Goal: Information Seeking & Learning: Learn about a topic

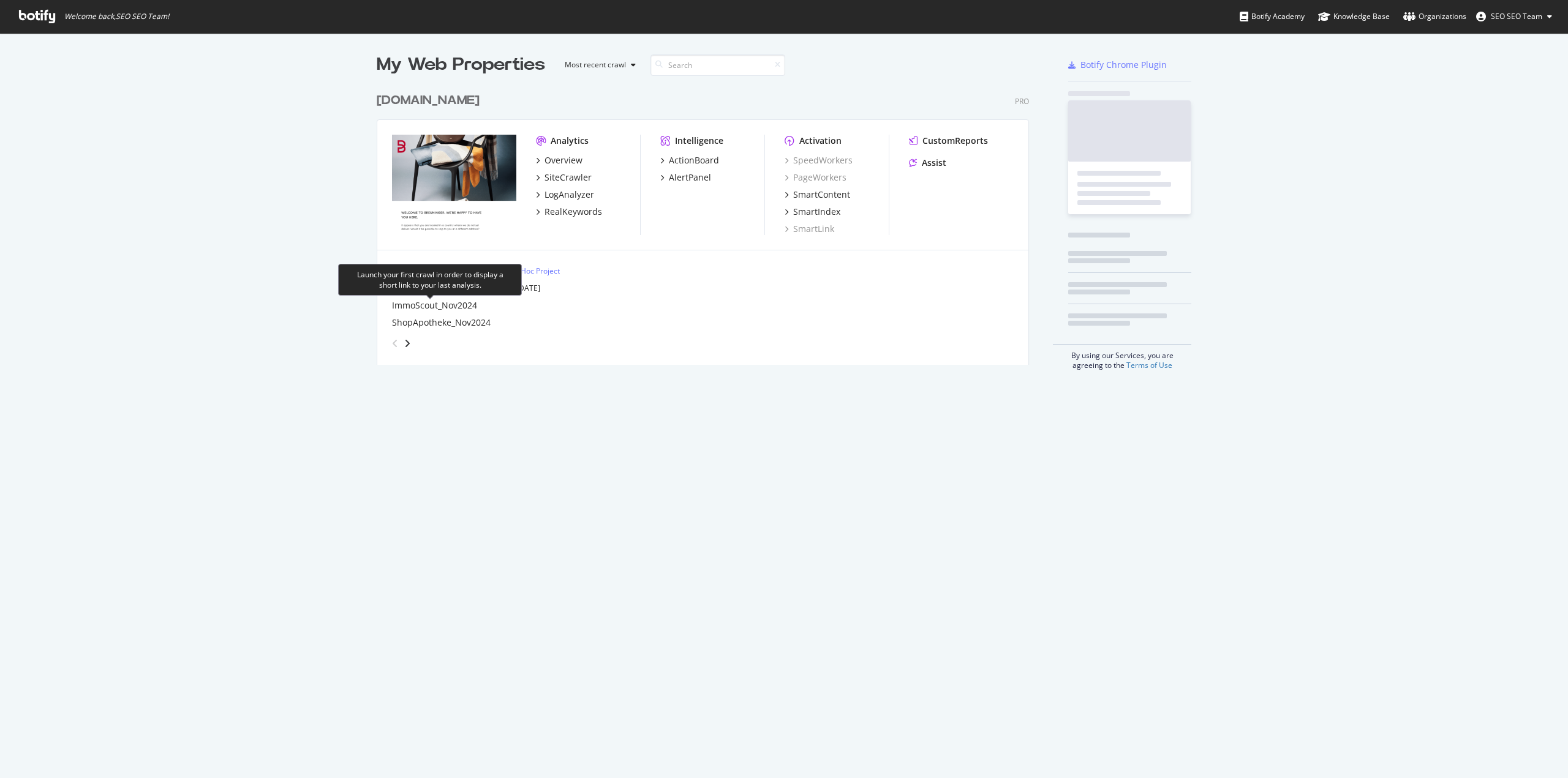
scroll to position [769, 1549]
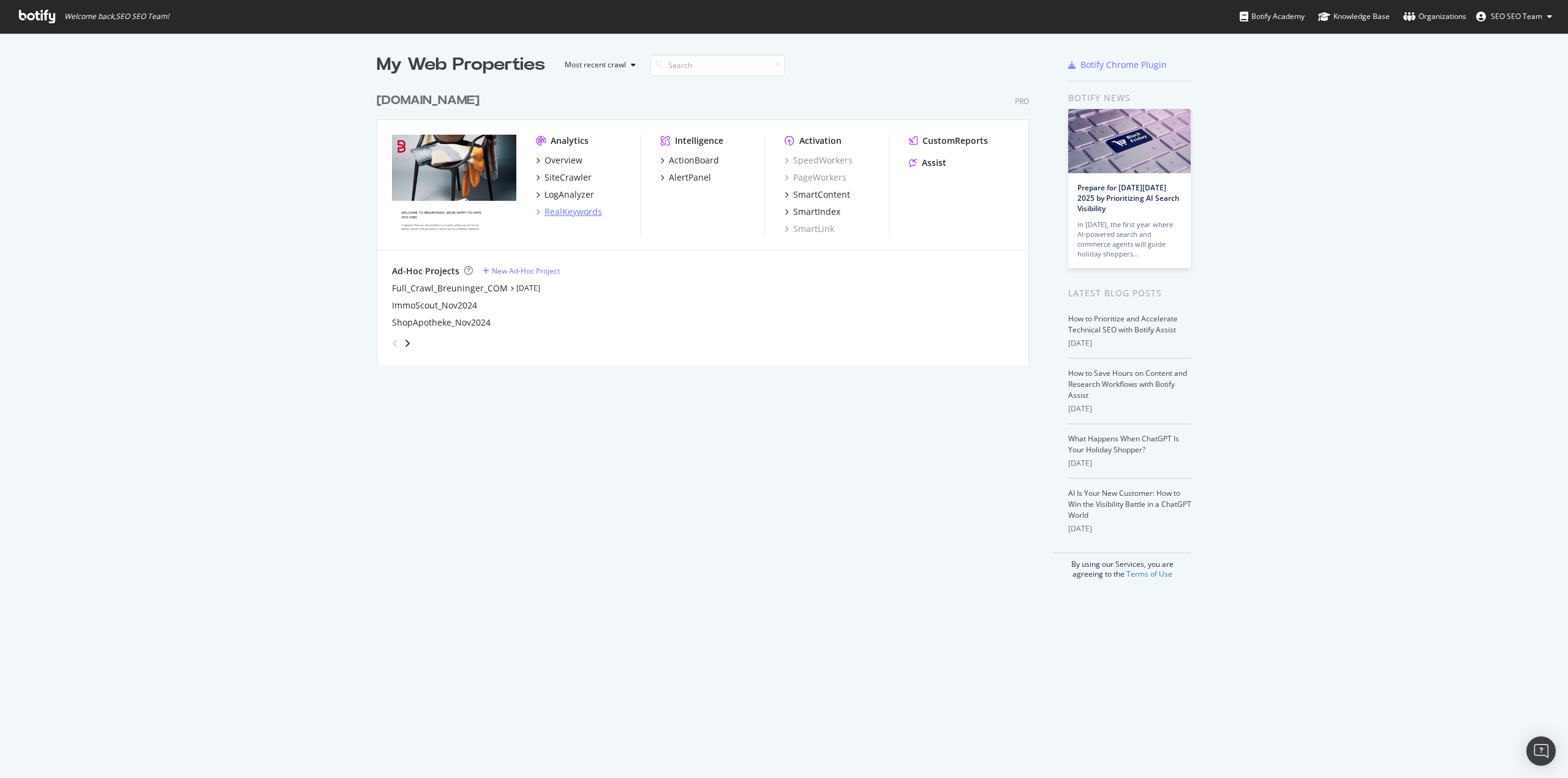
click at [569, 216] on div "RealKeywords" at bounding box center [573, 212] width 58 height 12
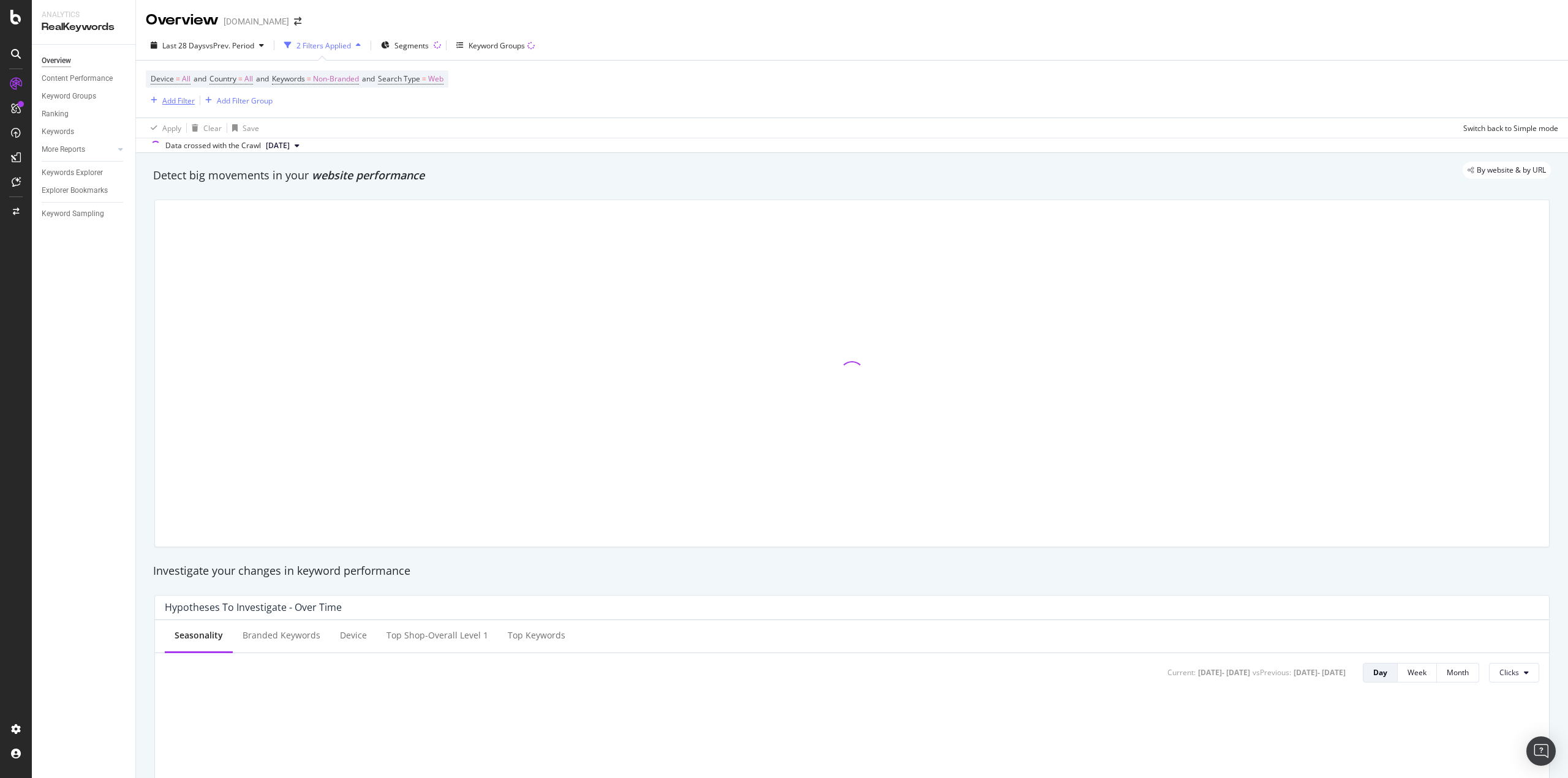
click at [173, 104] on div "Add Filter" at bounding box center [178, 101] width 32 height 10
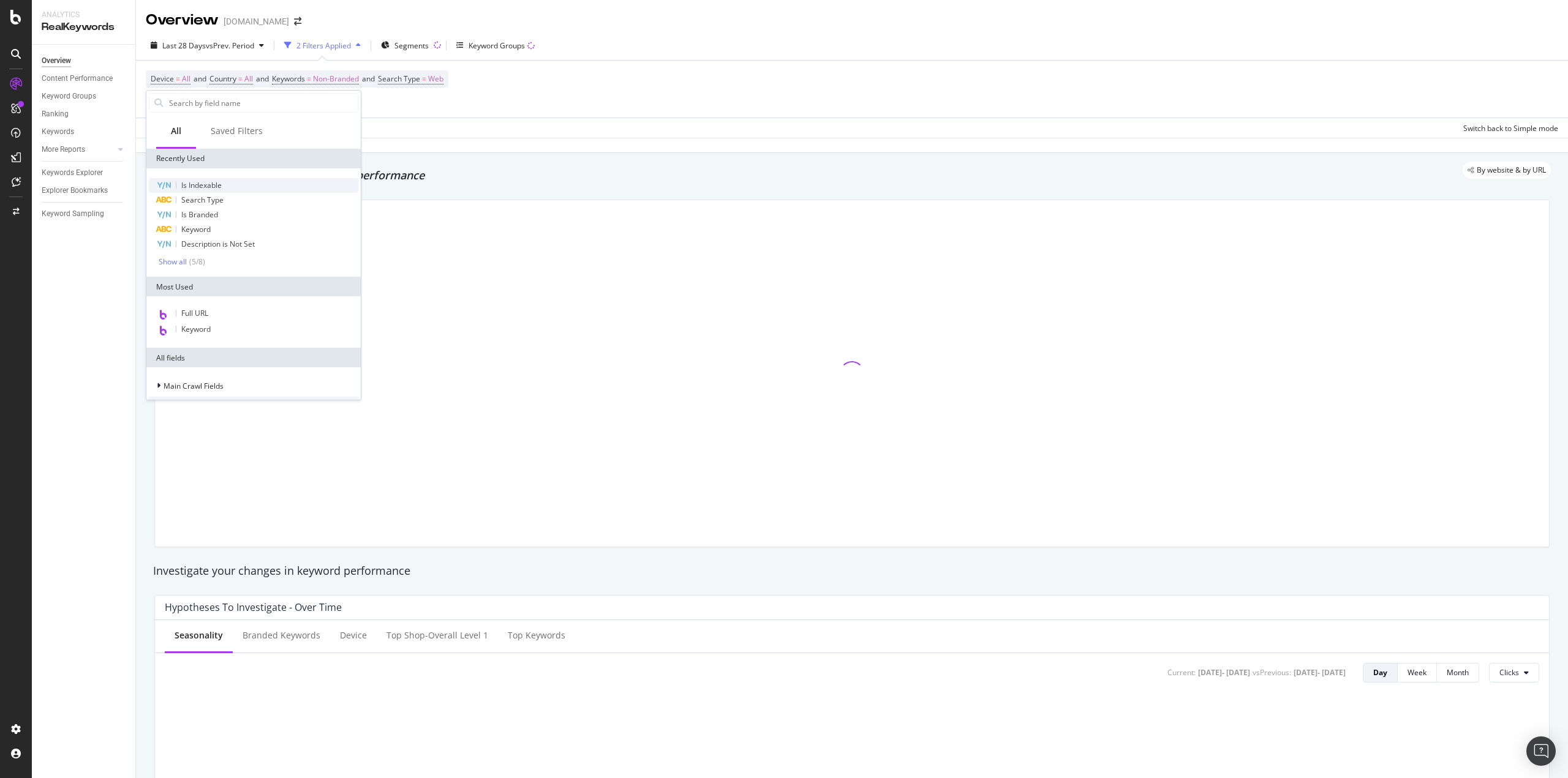
click at [206, 191] on div "Is Indexable" at bounding box center [254, 186] width 210 height 15
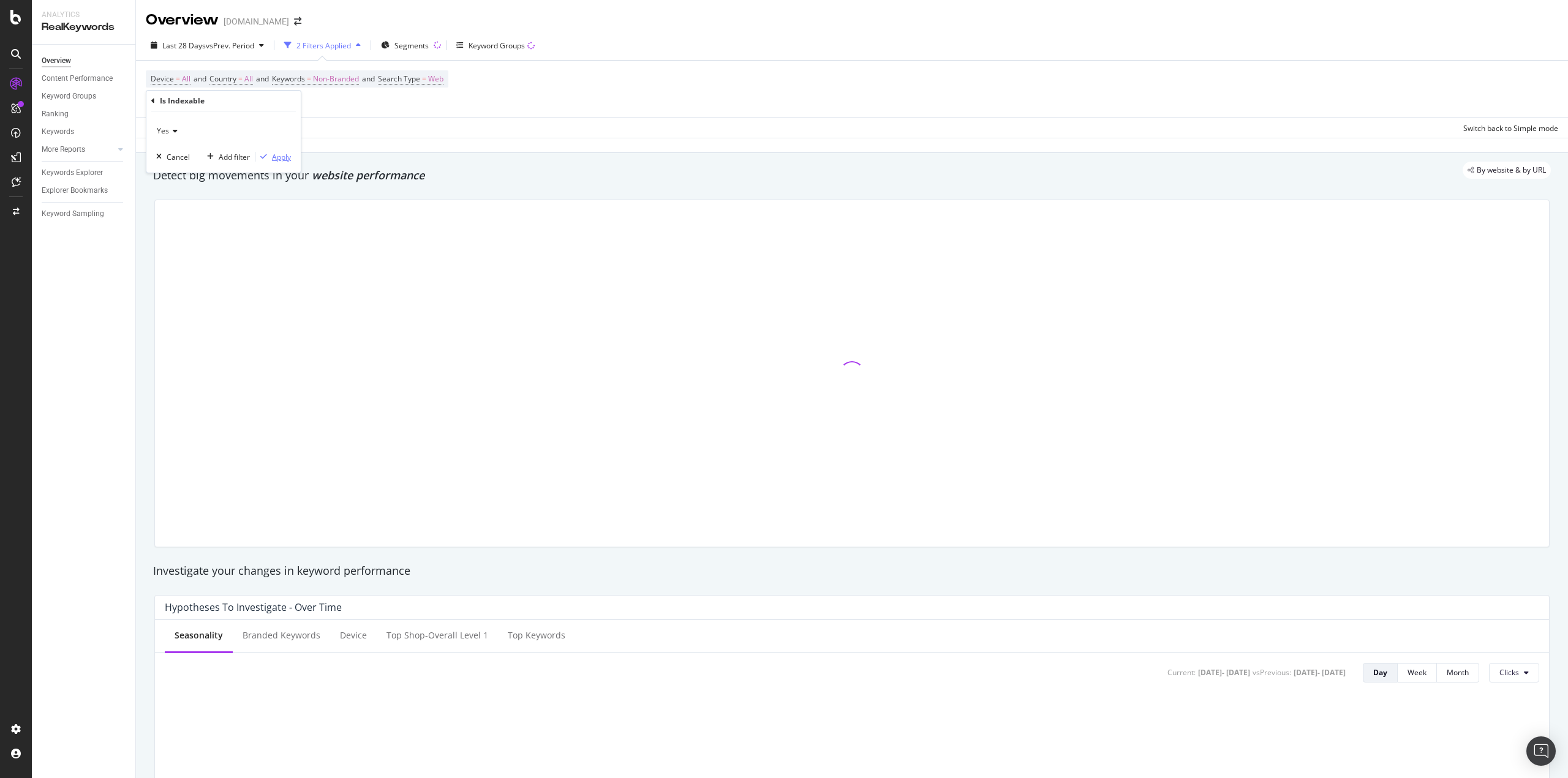
click at [278, 161] on div "Apply" at bounding box center [281, 157] width 19 height 10
click at [240, 102] on div "Add Filter" at bounding box center [249, 102] width 32 height 10
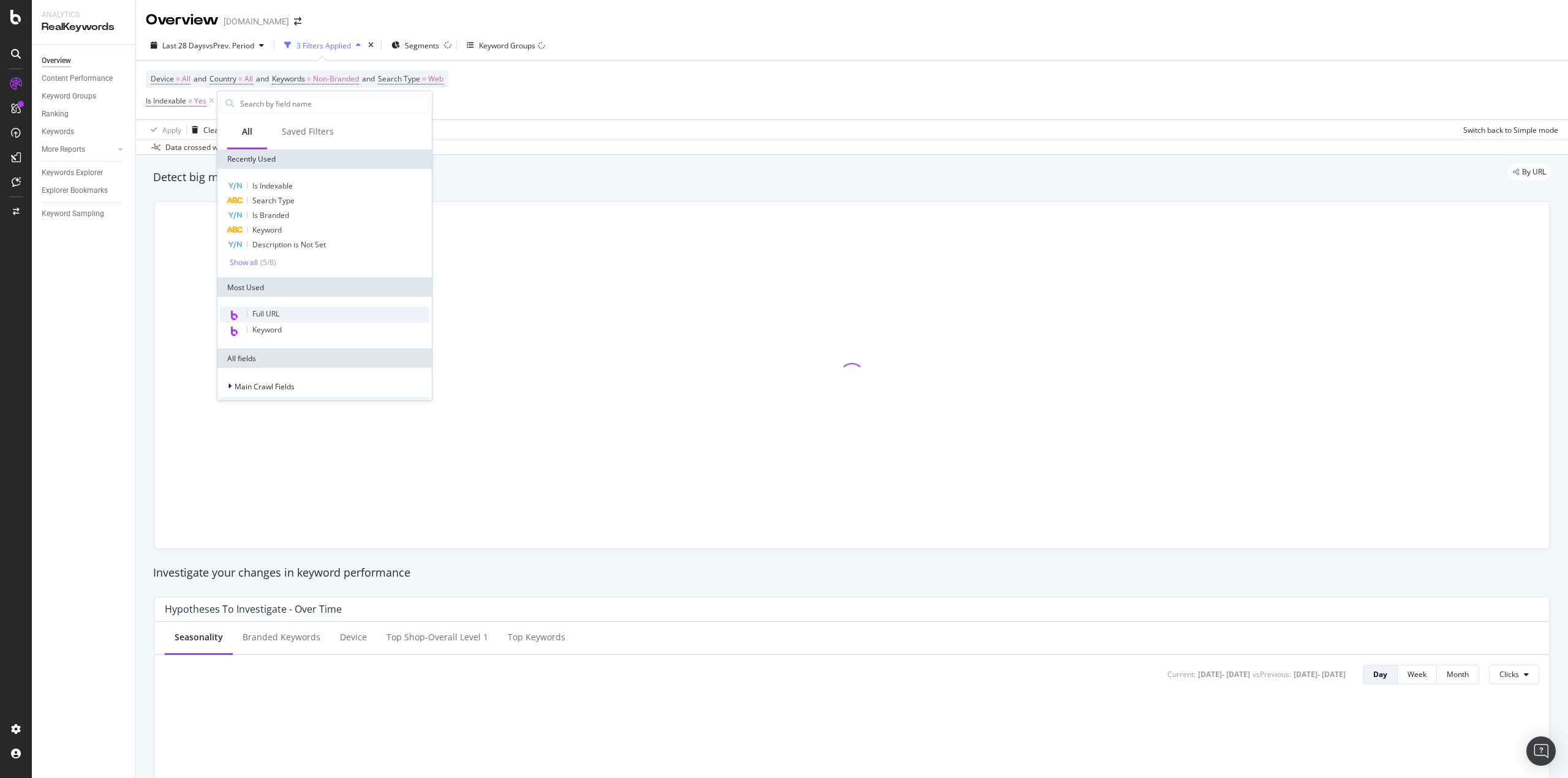
click at [291, 310] on div "Full URL" at bounding box center [324, 315] width 210 height 16
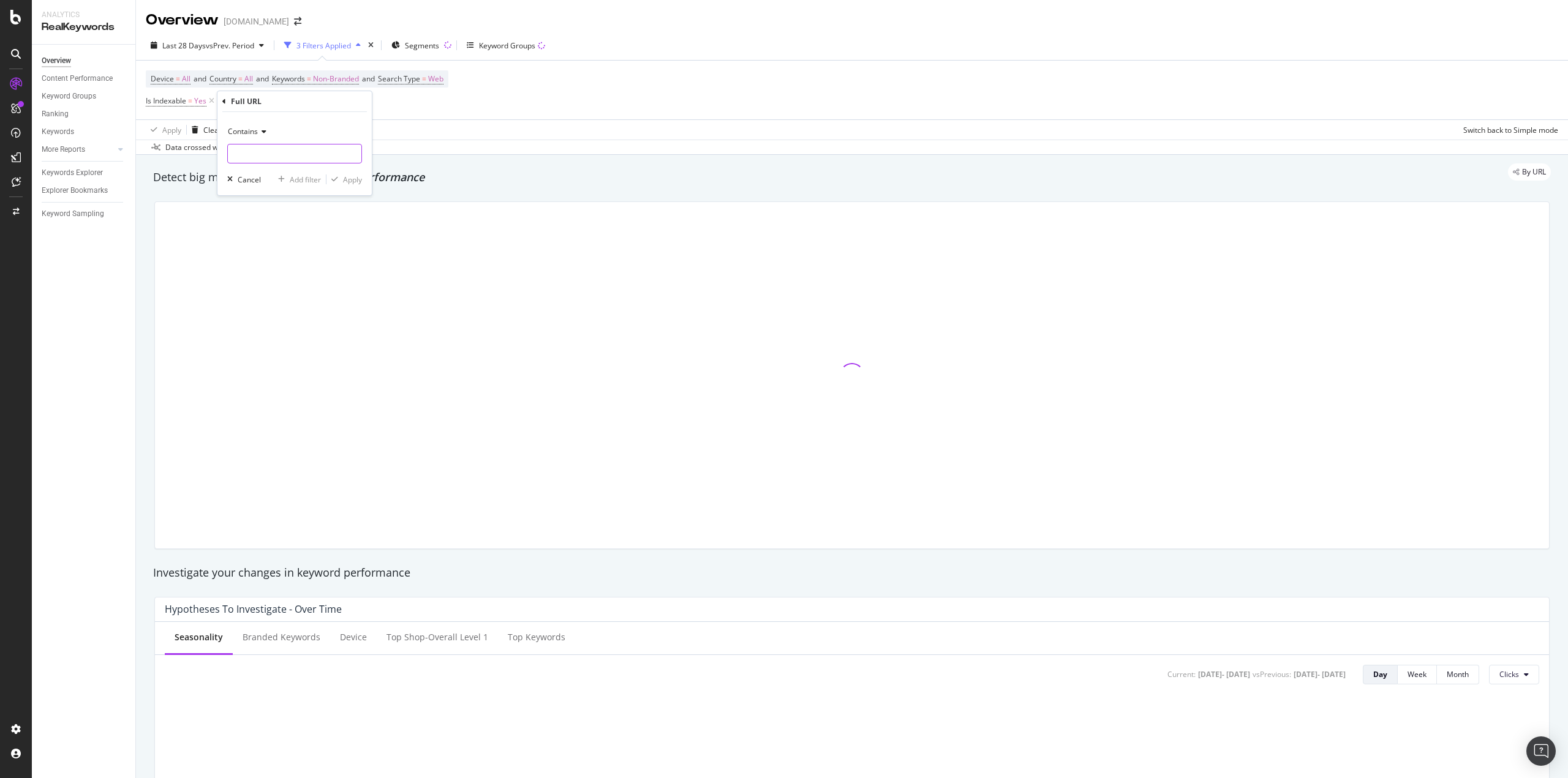
click at [267, 153] on input "text" at bounding box center [294, 153] width 134 height 20
type input "/"
type input "de/marken"
click at [298, 157] on input "de/marken" at bounding box center [286, 153] width 115 height 20
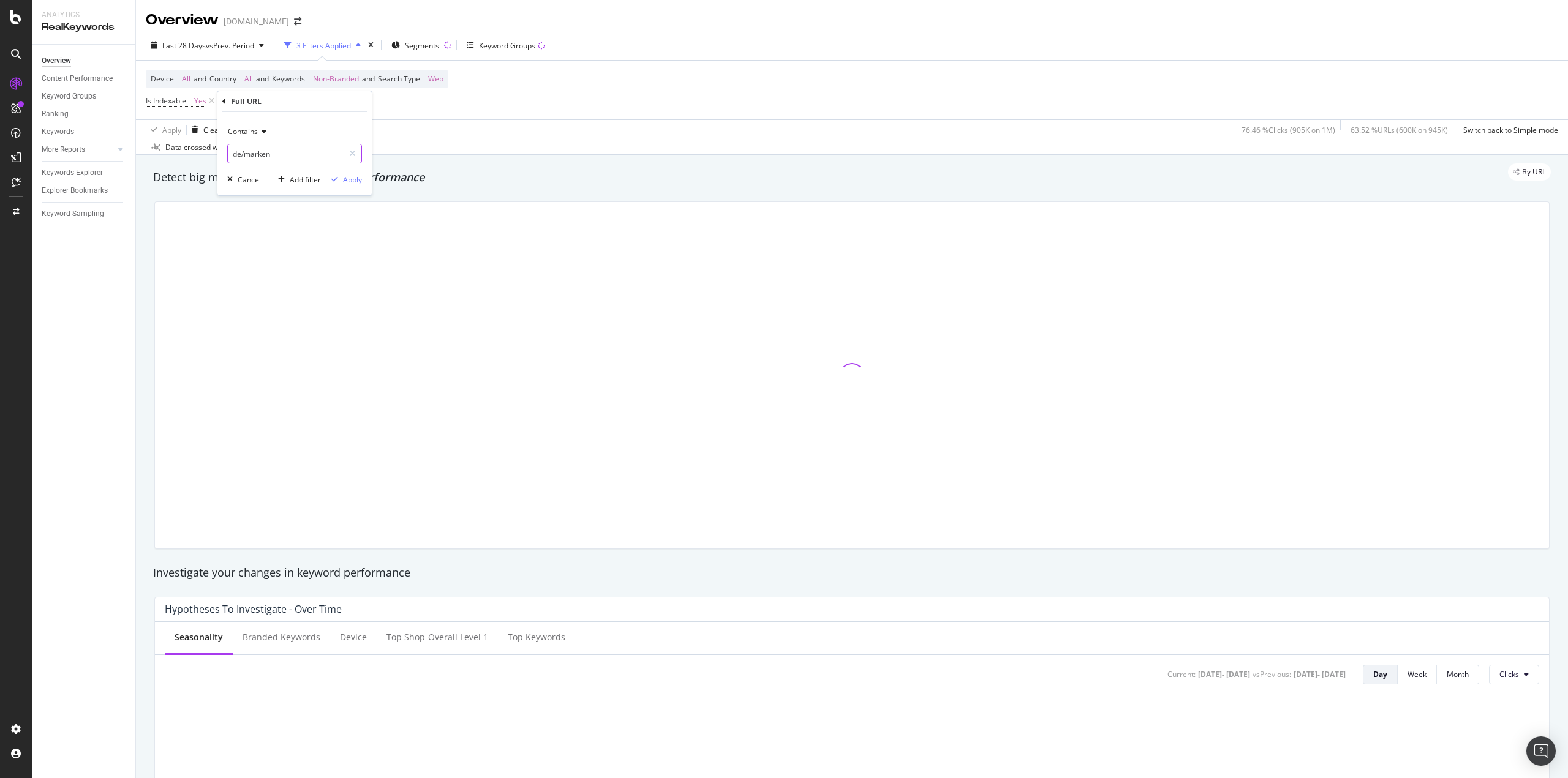
click at [305, 148] on input "de/marken" at bounding box center [286, 153] width 115 height 20
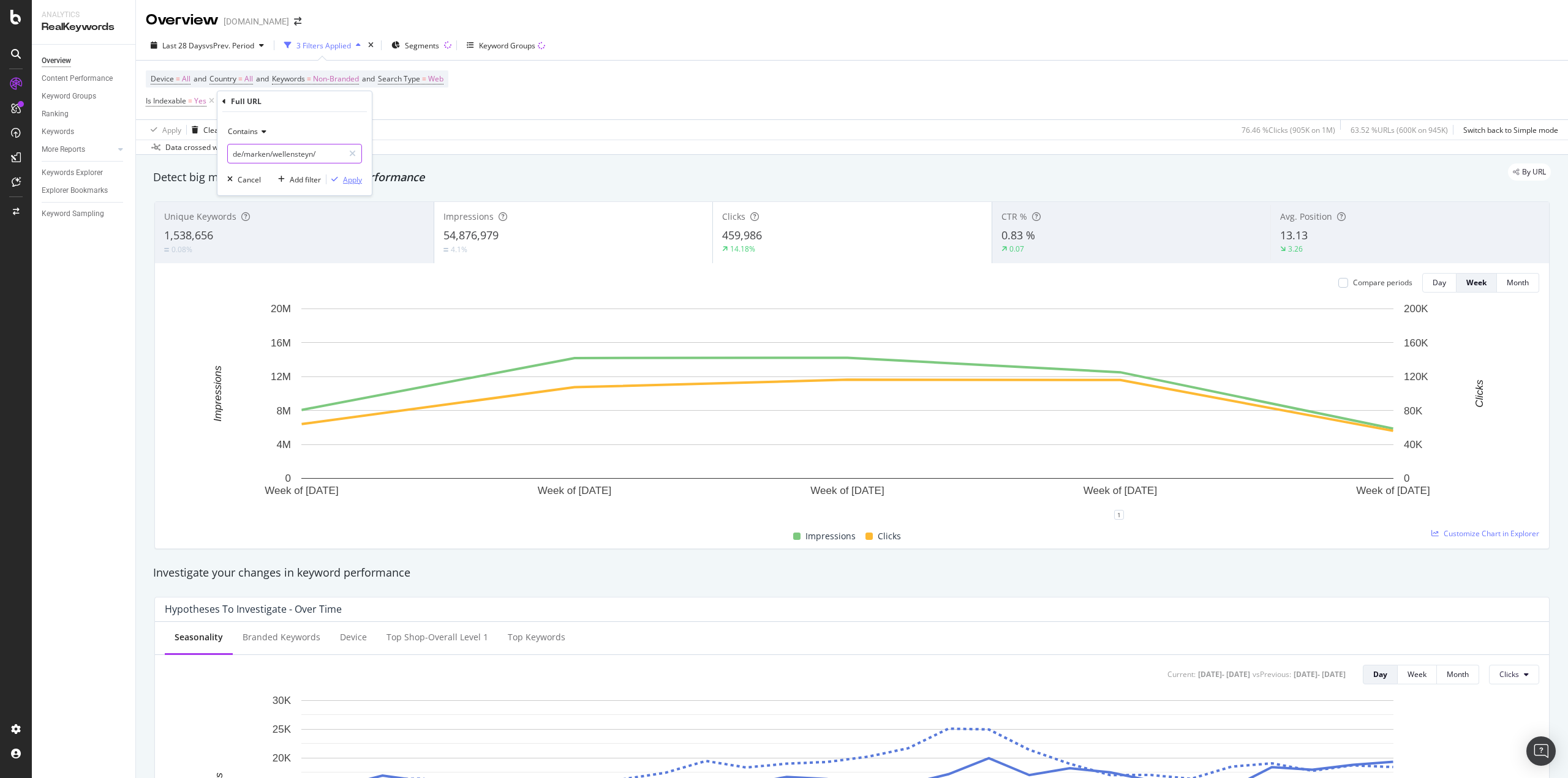
type input "de/marken/wellensteyn/"
click at [359, 183] on div "Apply" at bounding box center [352, 180] width 19 height 10
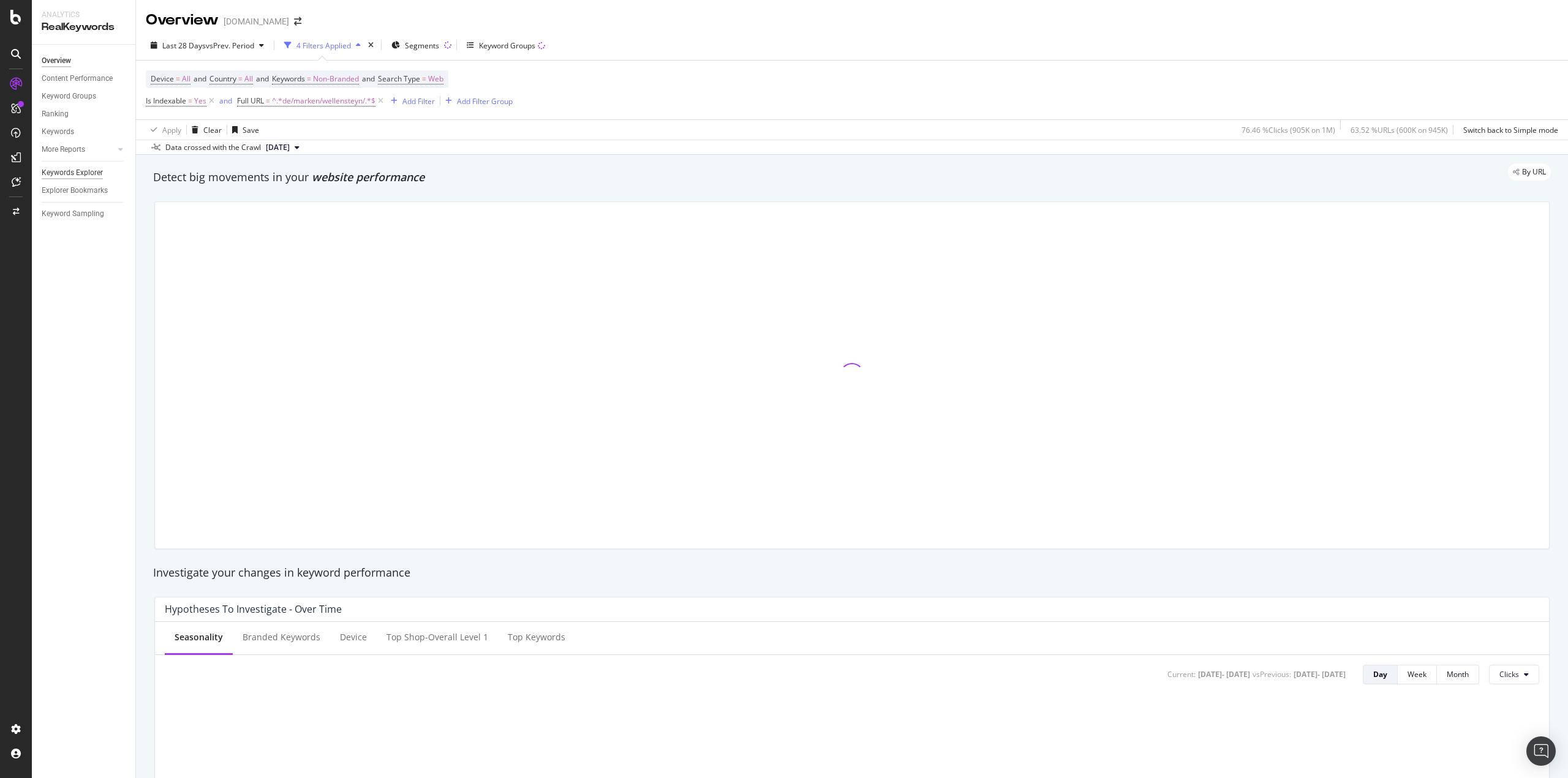
click at [81, 169] on div "Keywords Explorer" at bounding box center [72, 173] width 61 height 13
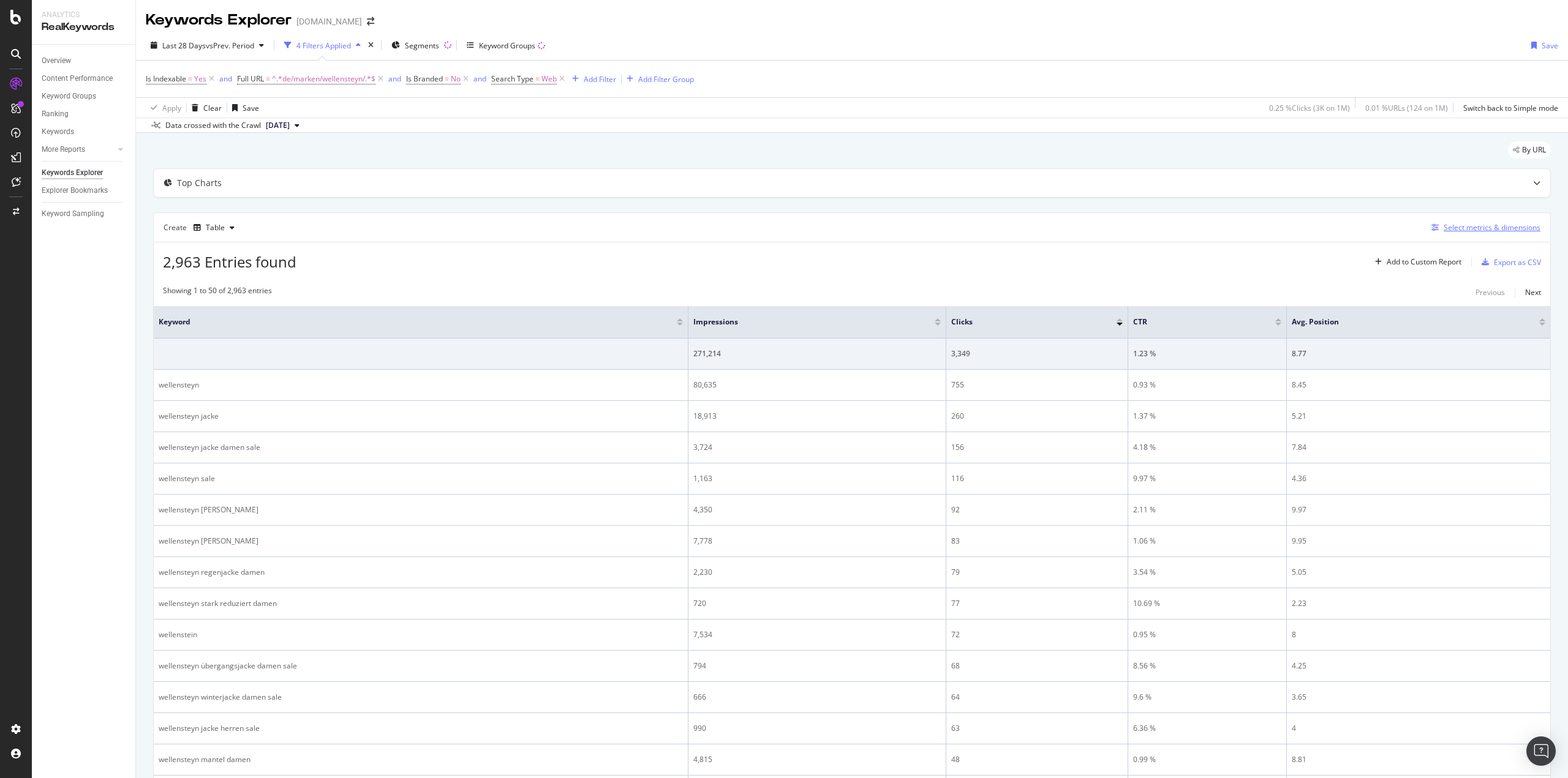
click at [1466, 232] on div "Select metrics & dimensions" at bounding box center [1491, 227] width 96 height 10
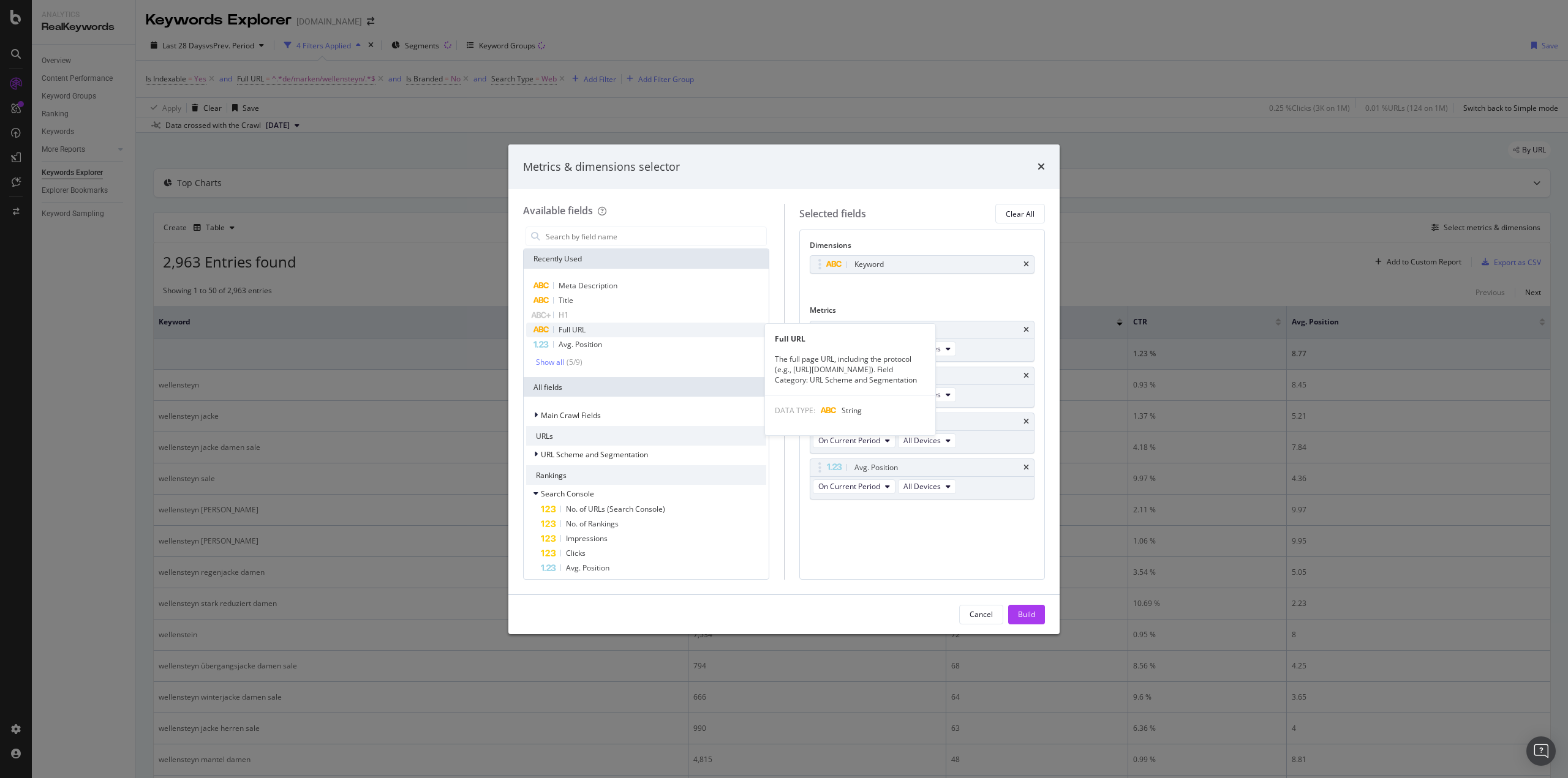
click at [582, 333] on span "Full URL" at bounding box center [571, 329] width 27 height 10
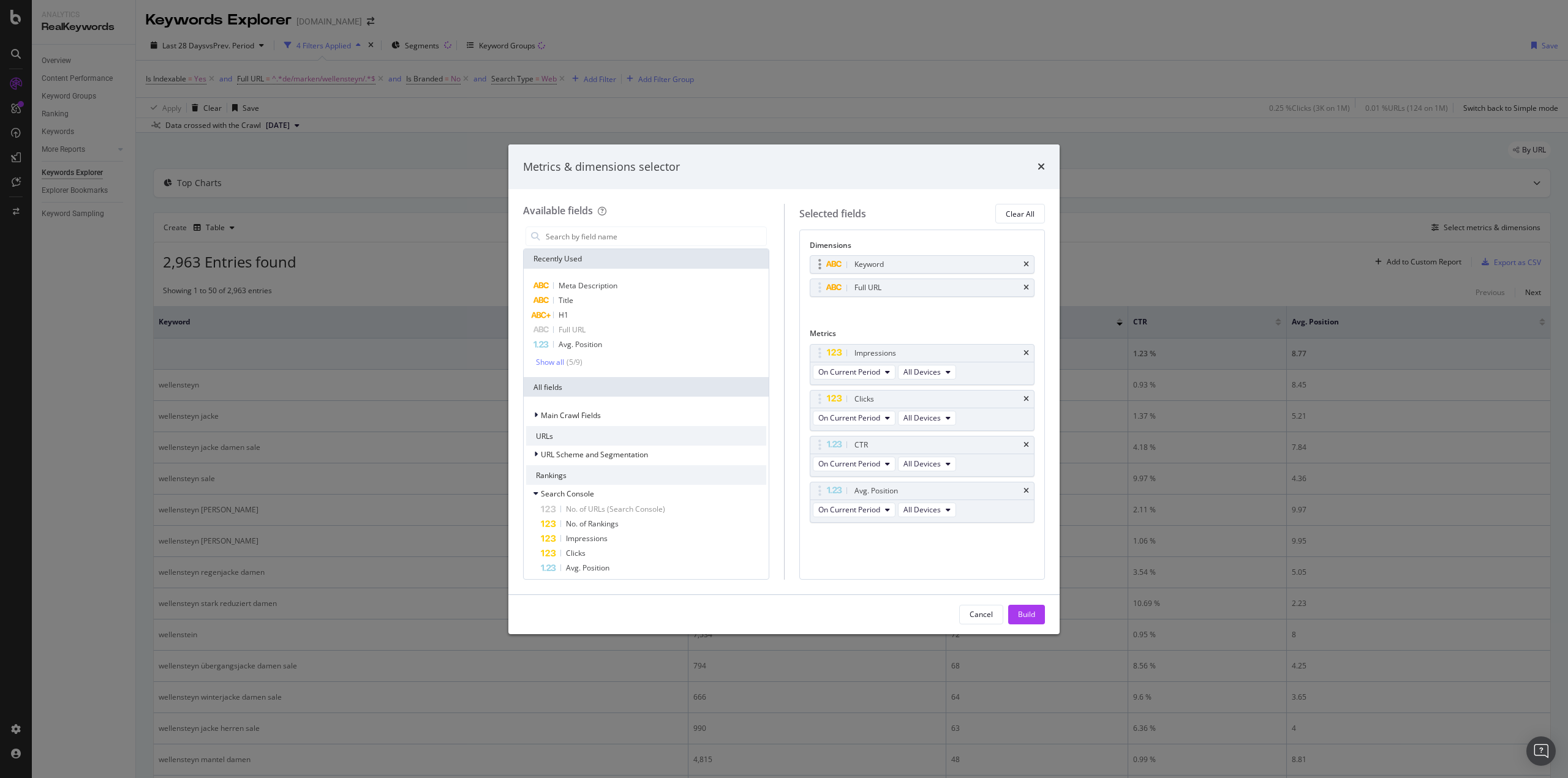
click at [1026, 259] on div "Keyword" at bounding box center [922, 264] width 224 height 17
click at [1027, 265] on icon "times" at bounding box center [1026, 264] width 6 height 7
click at [607, 236] on input "modal" at bounding box center [655, 236] width 221 height 18
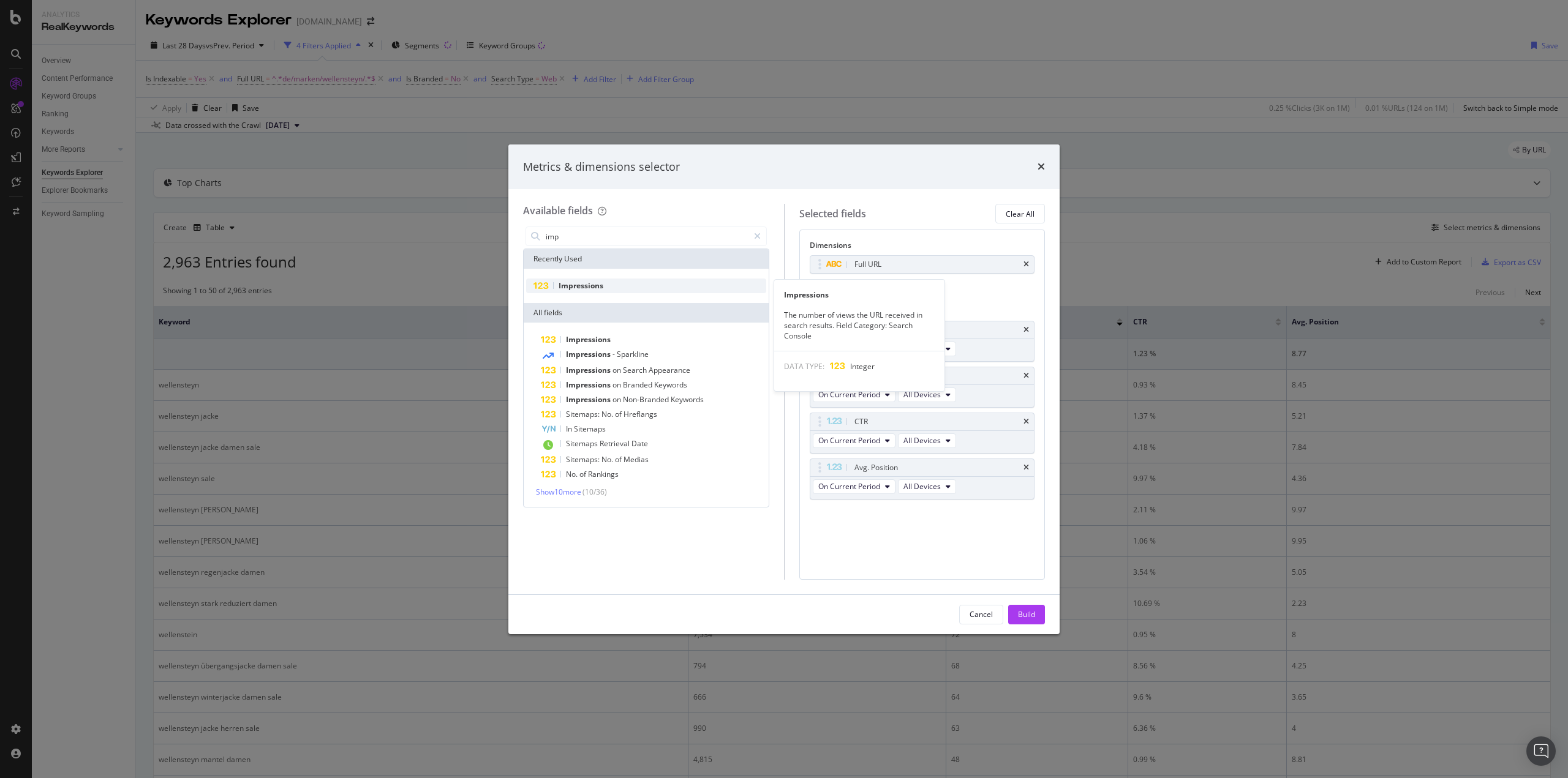
click at [595, 283] on span "Impressions" at bounding box center [580, 286] width 45 height 10
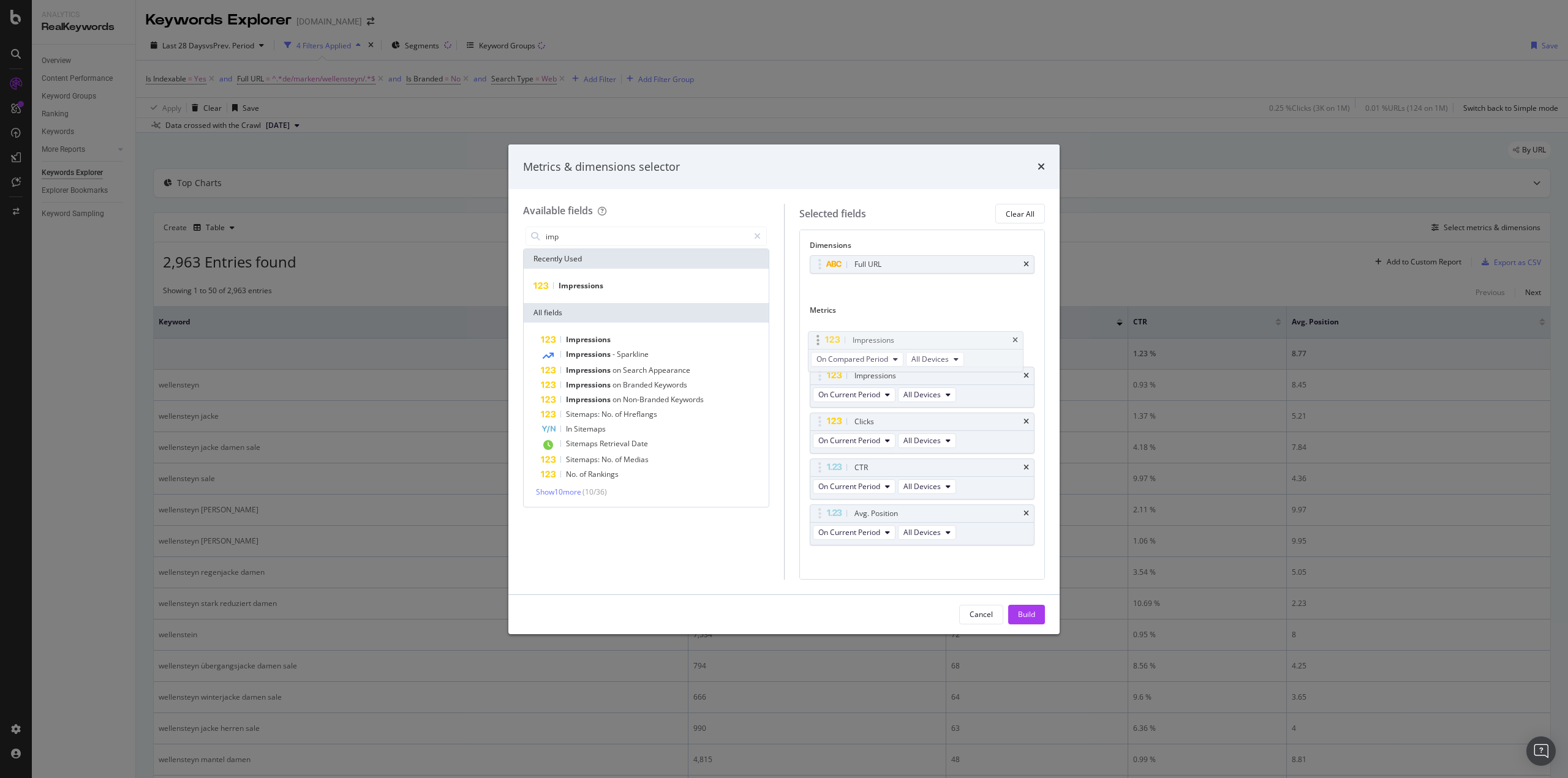
drag, startPoint x: 815, startPoint y: 513, endPoint x: 812, endPoint y: 340, distance: 173.0
click at [812, 340] on body "Analytics RealKeywords Overview Content Performance Keyword Groups Ranking Keyw…" at bounding box center [784, 389] width 1568 height 778
click at [576, 237] on input "imp" at bounding box center [646, 236] width 204 height 18
click at [567, 286] on span "Clicks" at bounding box center [568, 286] width 21 height 10
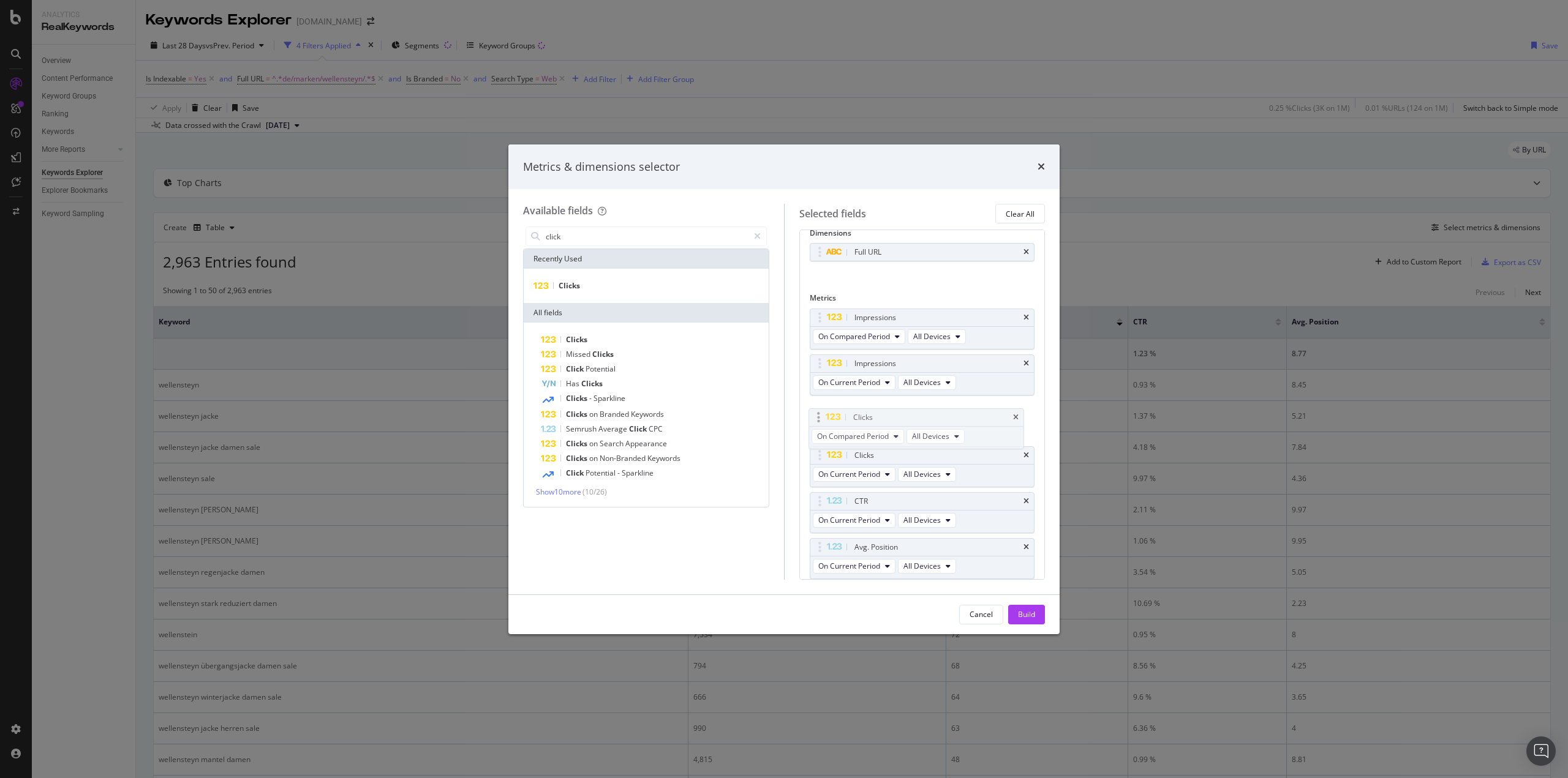
drag, startPoint x: 821, startPoint y: 547, endPoint x: 820, endPoint y: 418, distance: 129.0
click at [820, 418] on body "Analytics RealKeywords Overview Content Performance Keyword Groups Ranking Keyw…" at bounding box center [784, 389] width 1568 height 778
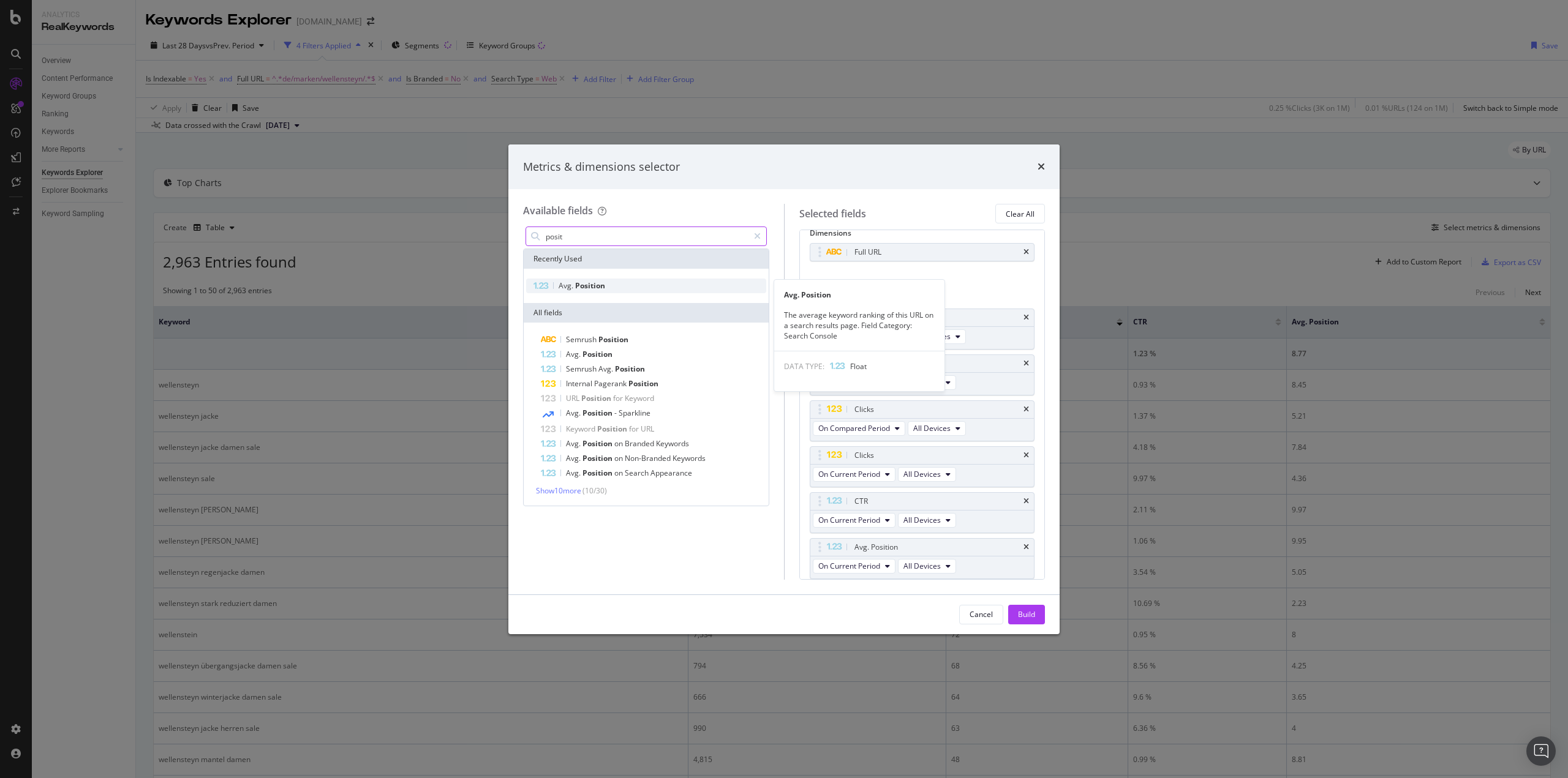
type input "posit"
click at [588, 286] on span "Position" at bounding box center [590, 286] width 30 height 10
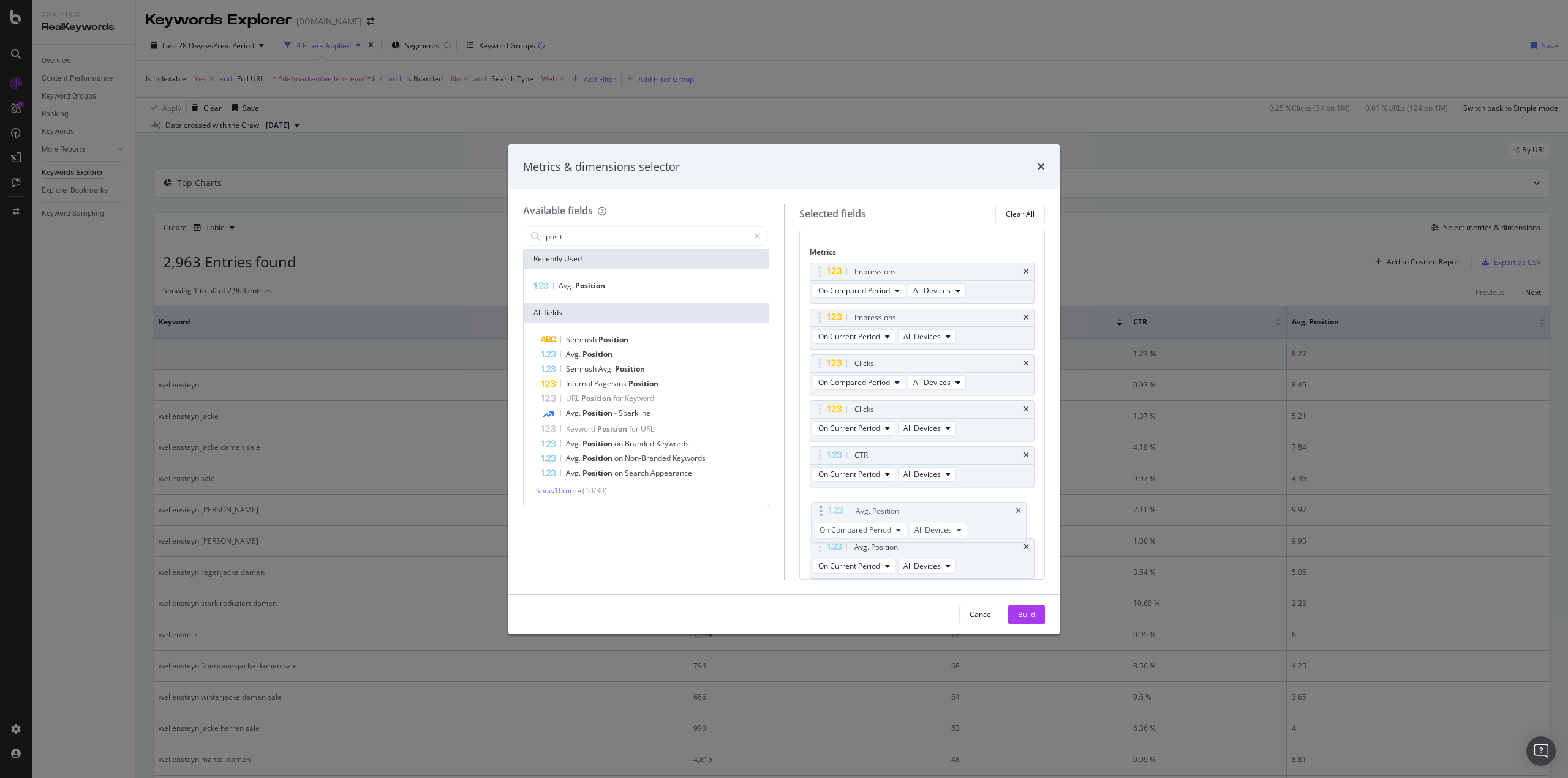
drag, startPoint x: 813, startPoint y: 546, endPoint x: 814, endPoint y: 510, distance: 36.0
click at [814, 510] on body "Analytics RealKeywords Overview Content Performance Keyword Groups Ranking Keyw…" at bounding box center [784, 389] width 1568 height 778
click at [1023, 453] on icon "times" at bounding box center [1026, 456] width 6 height 7
click at [1019, 610] on div "Build" at bounding box center [1026, 614] width 17 height 10
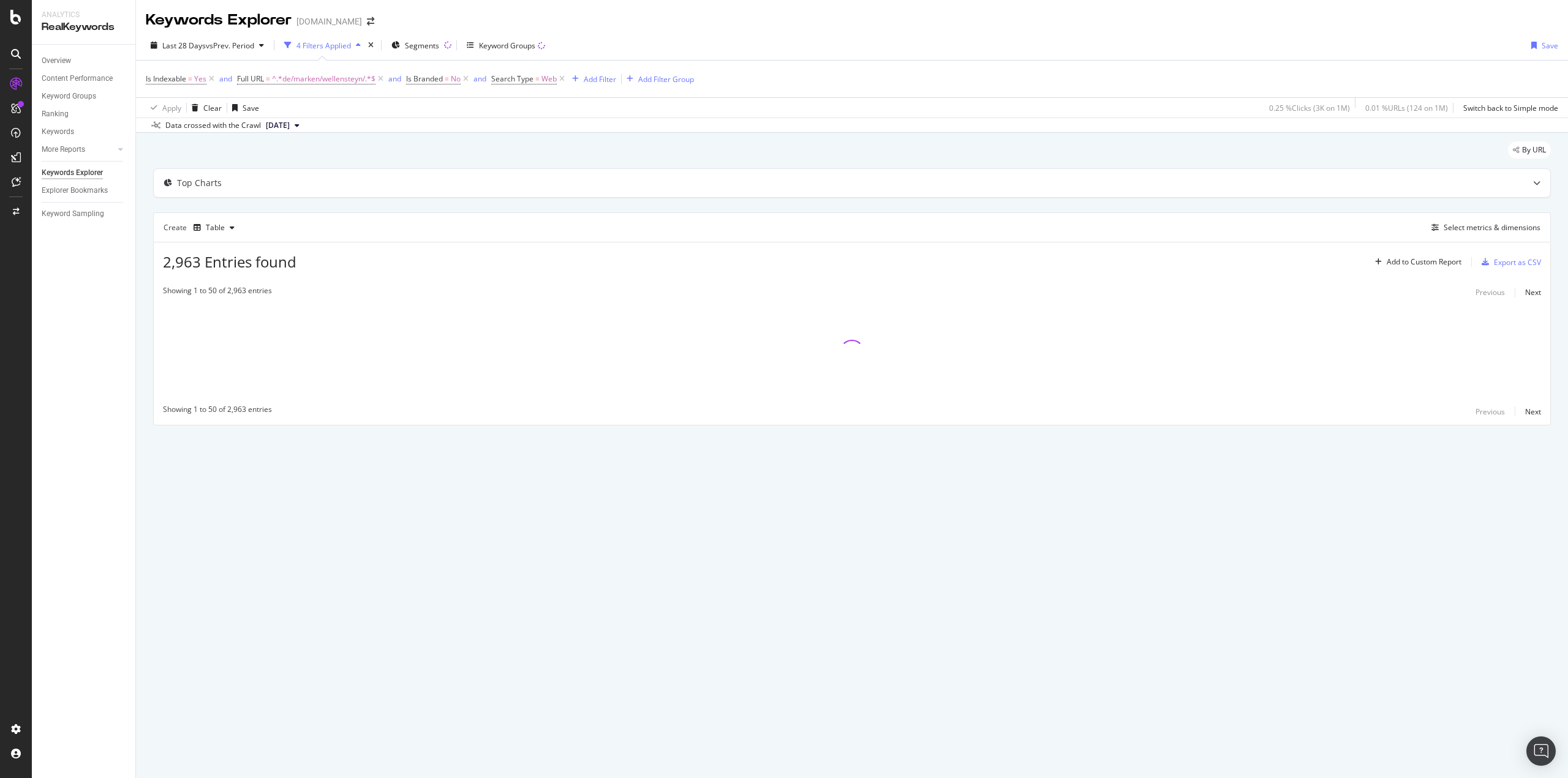
click at [140, 299] on div "By URL Top Charts Create Table Select metrics & dimensions 2,963 Entries found …" at bounding box center [851, 300] width 1431 height 335
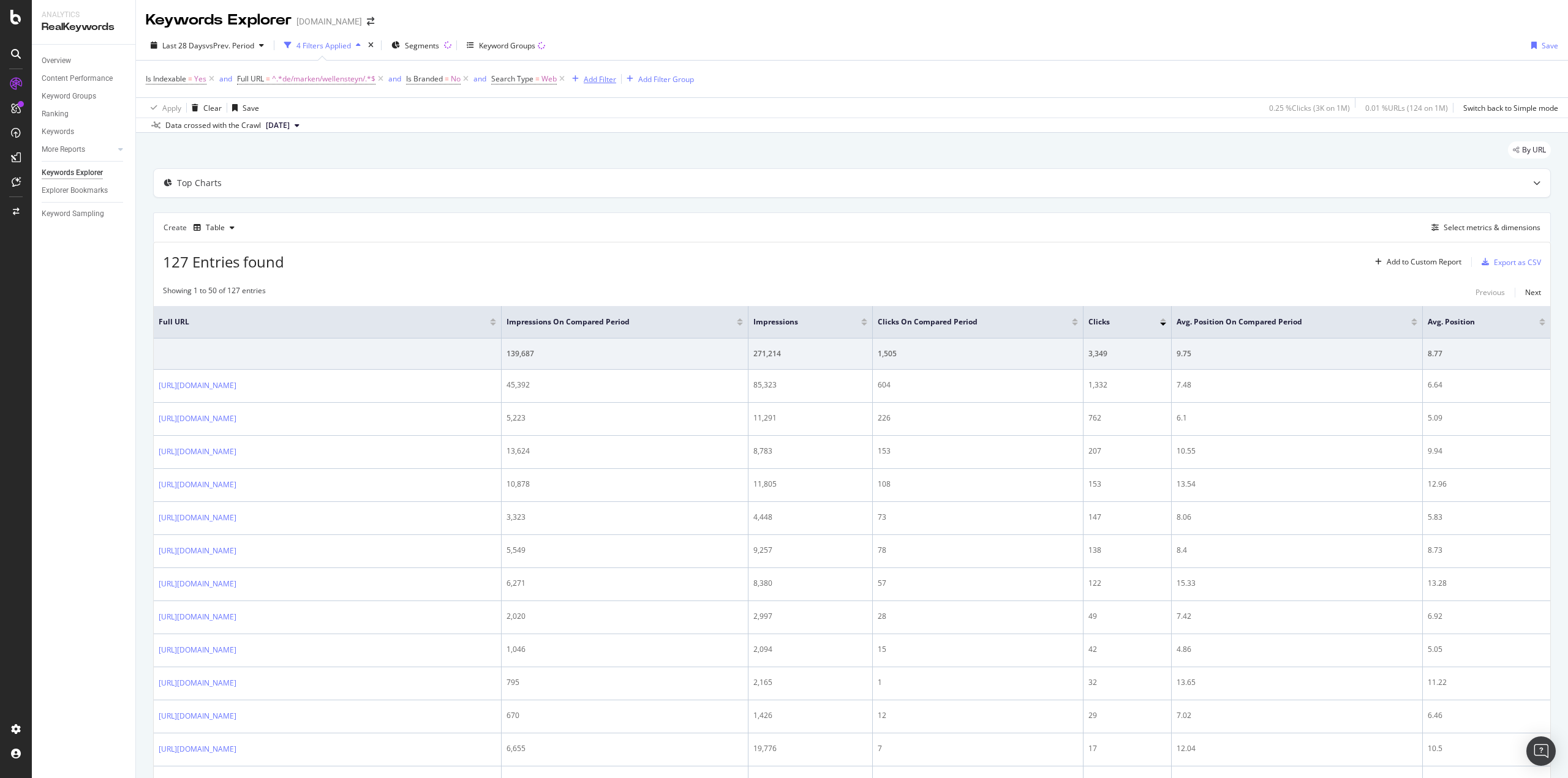
click at [609, 78] on div "Add Filter" at bounding box center [600, 79] width 32 height 10
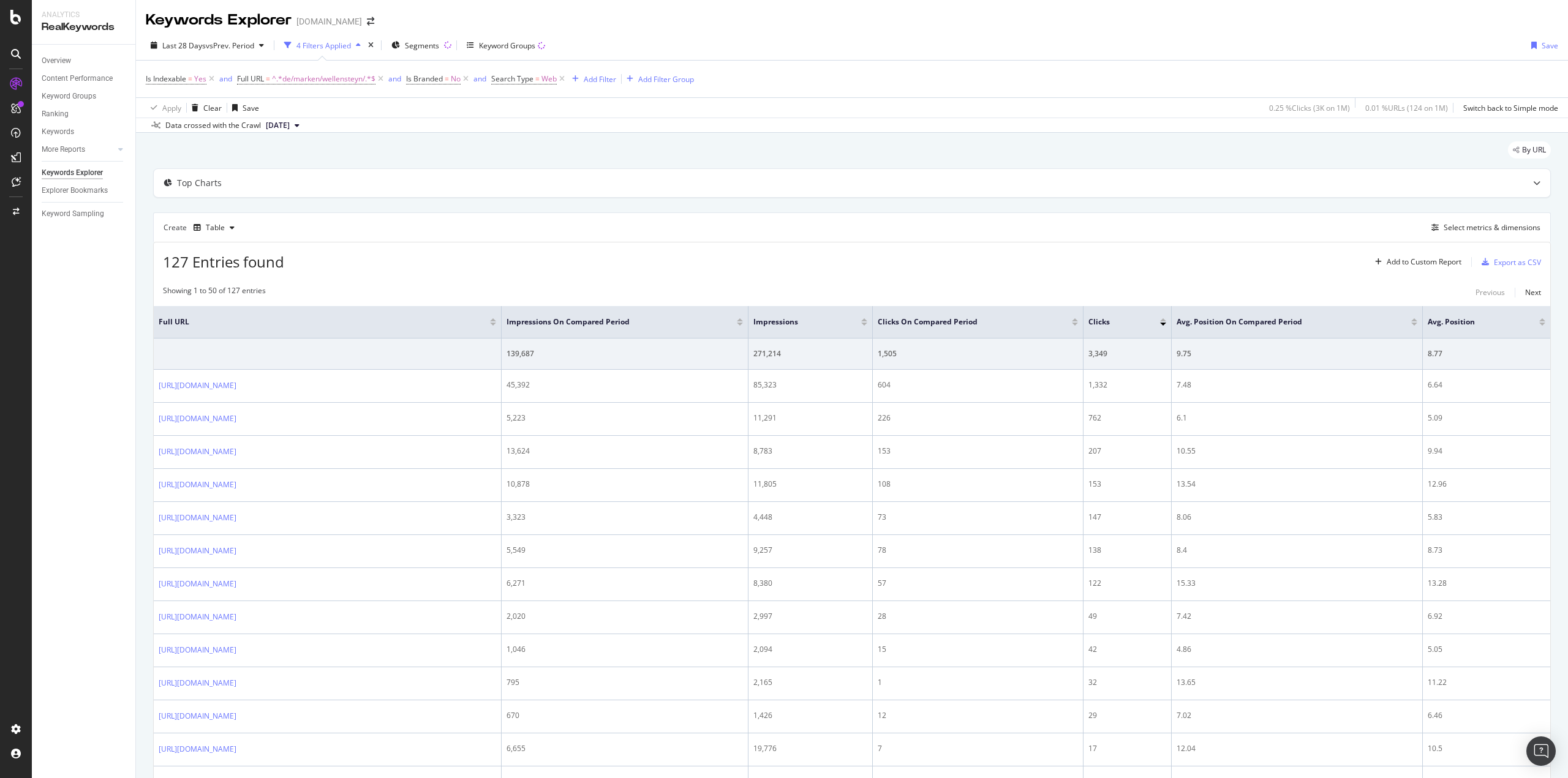
click at [112, 351] on div "Overview Content Performance Keyword Groups Ranking Keywords More Reports Count…" at bounding box center [84, 411] width 104 height 733
click at [1457, 232] on div "Select metrics & dimensions" at bounding box center [1491, 227] width 96 height 10
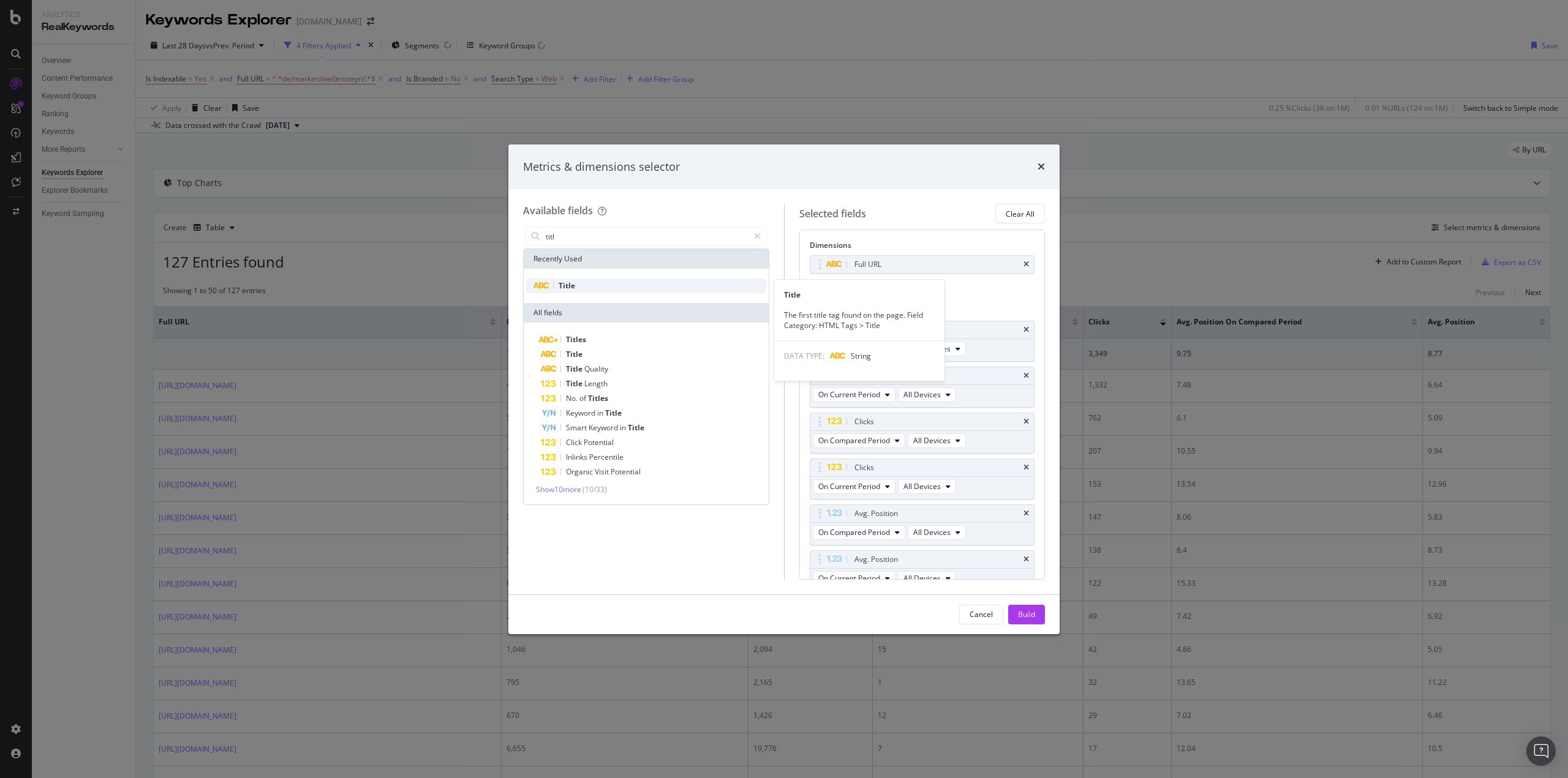
click at [576, 292] on div "Title" at bounding box center [646, 286] width 240 height 15
click at [576, 291] on div "H1" at bounding box center [646, 286] width 240 height 15
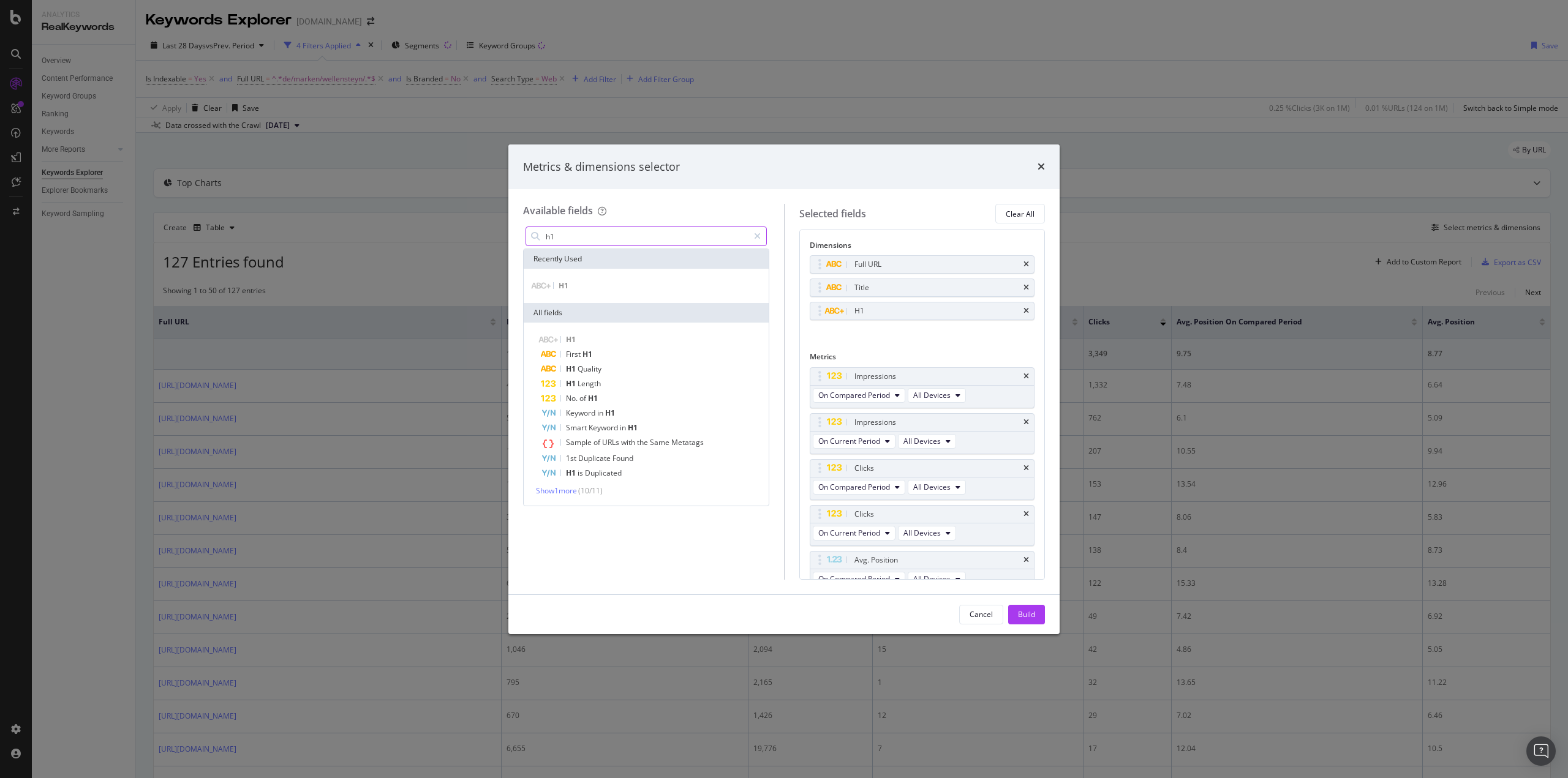
click at [590, 237] on input "h1" at bounding box center [646, 236] width 204 height 18
type input "meta"
click at [574, 285] on span "Meta" at bounding box center [568, 286] width 20 height 10
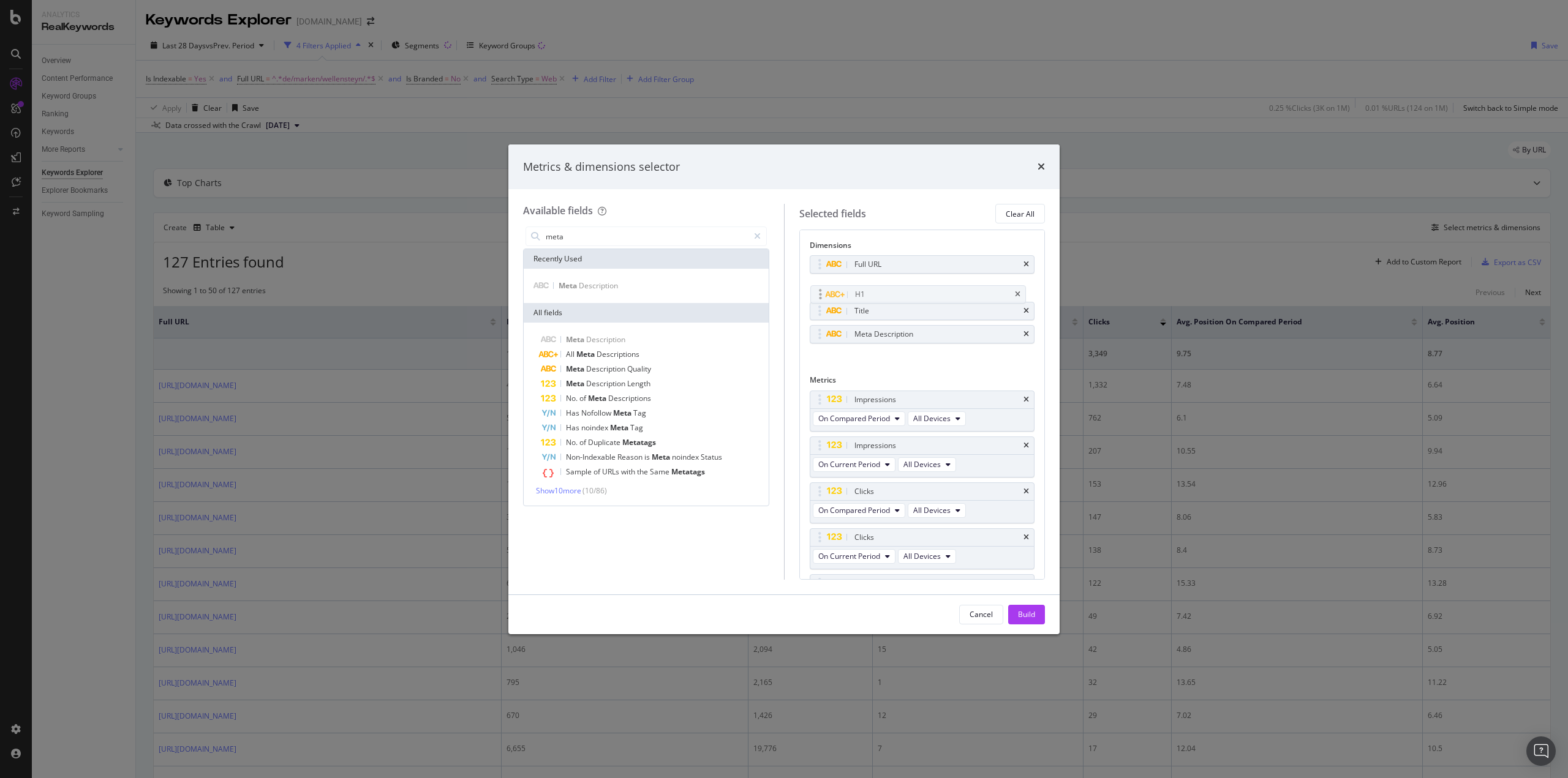
drag, startPoint x: 820, startPoint y: 310, endPoint x: 821, endPoint y: 293, distance: 17.0
click at [821, 293] on body "Analytics RealKeywords Overview Content Performance Keyword Groups Ranking Keyw…" at bounding box center [784, 389] width 1568 height 778
click at [1029, 614] on div "Build" at bounding box center [1026, 614] width 17 height 10
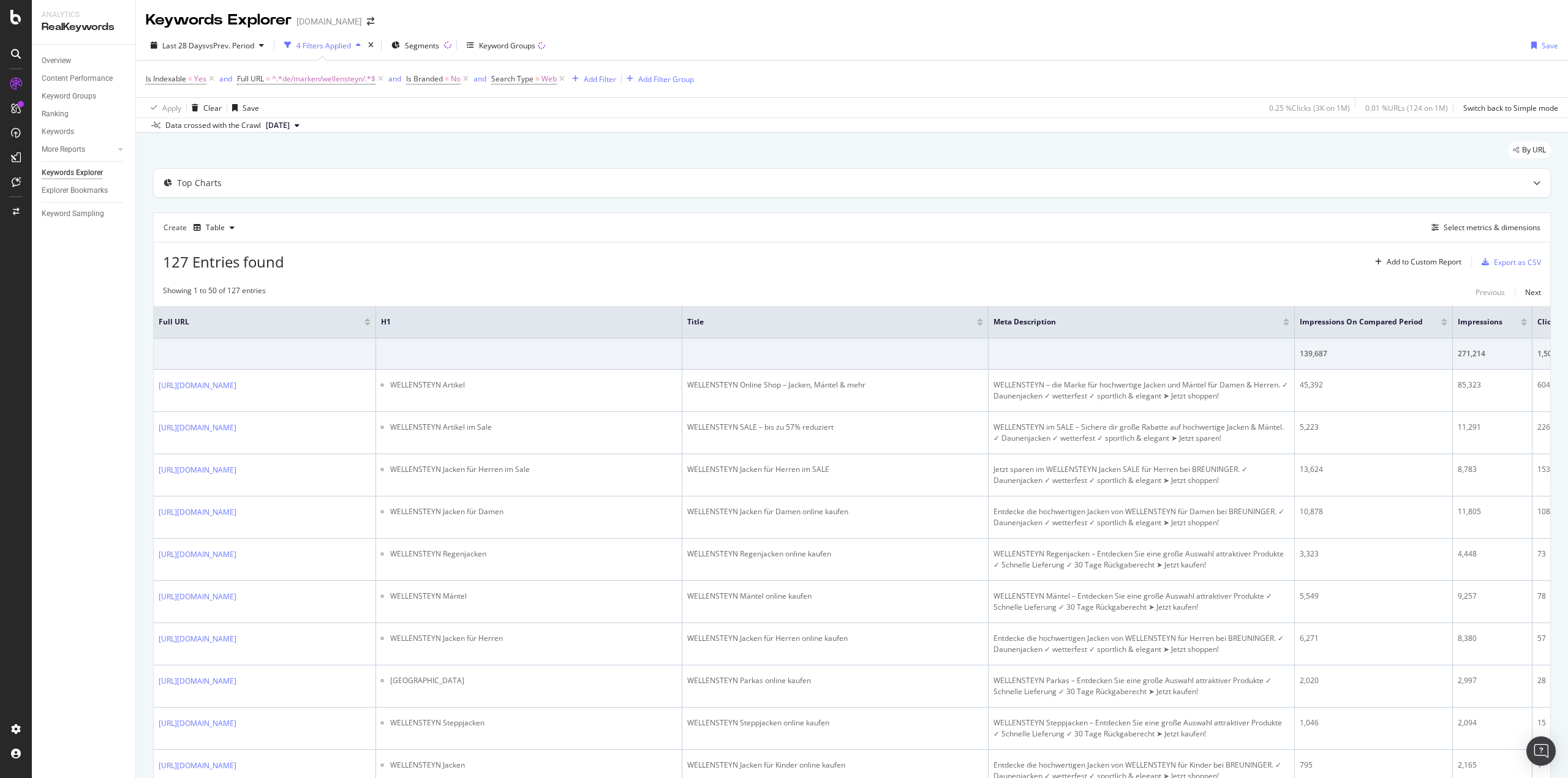
click at [340, 149] on div "By URL" at bounding box center [852, 155] width 1398 height 27
click at [590, 83] on div "Add Filter" at bounding box center [600, 79] width 32 height 10
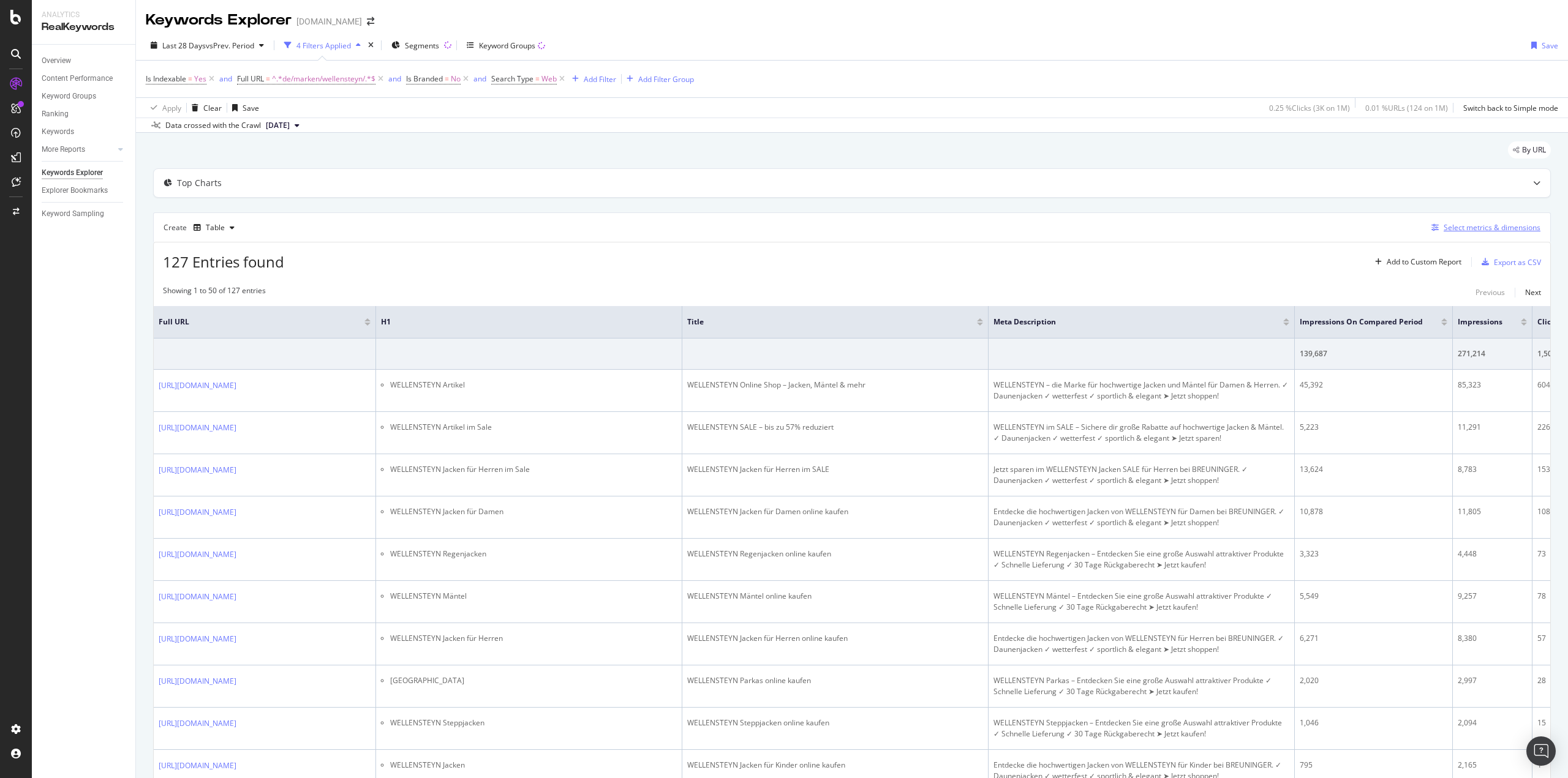
click at [1464, 226] on div "Select metrics & dimensions" at bounding box center [1491, 227] width 96 height 10
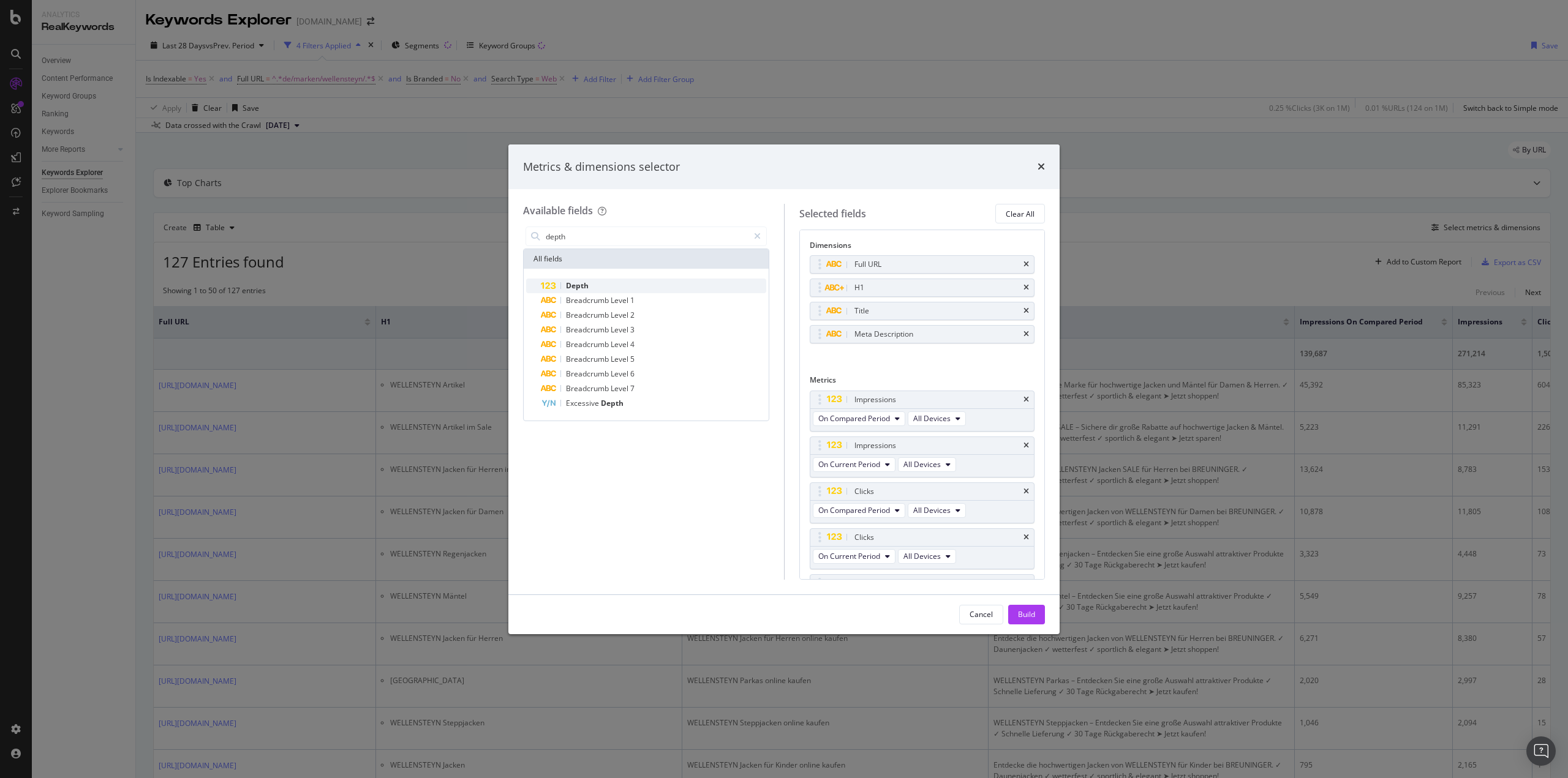
click at [604, 290] on div "Depth" at bounding box center [653, 286] width 225 height 15
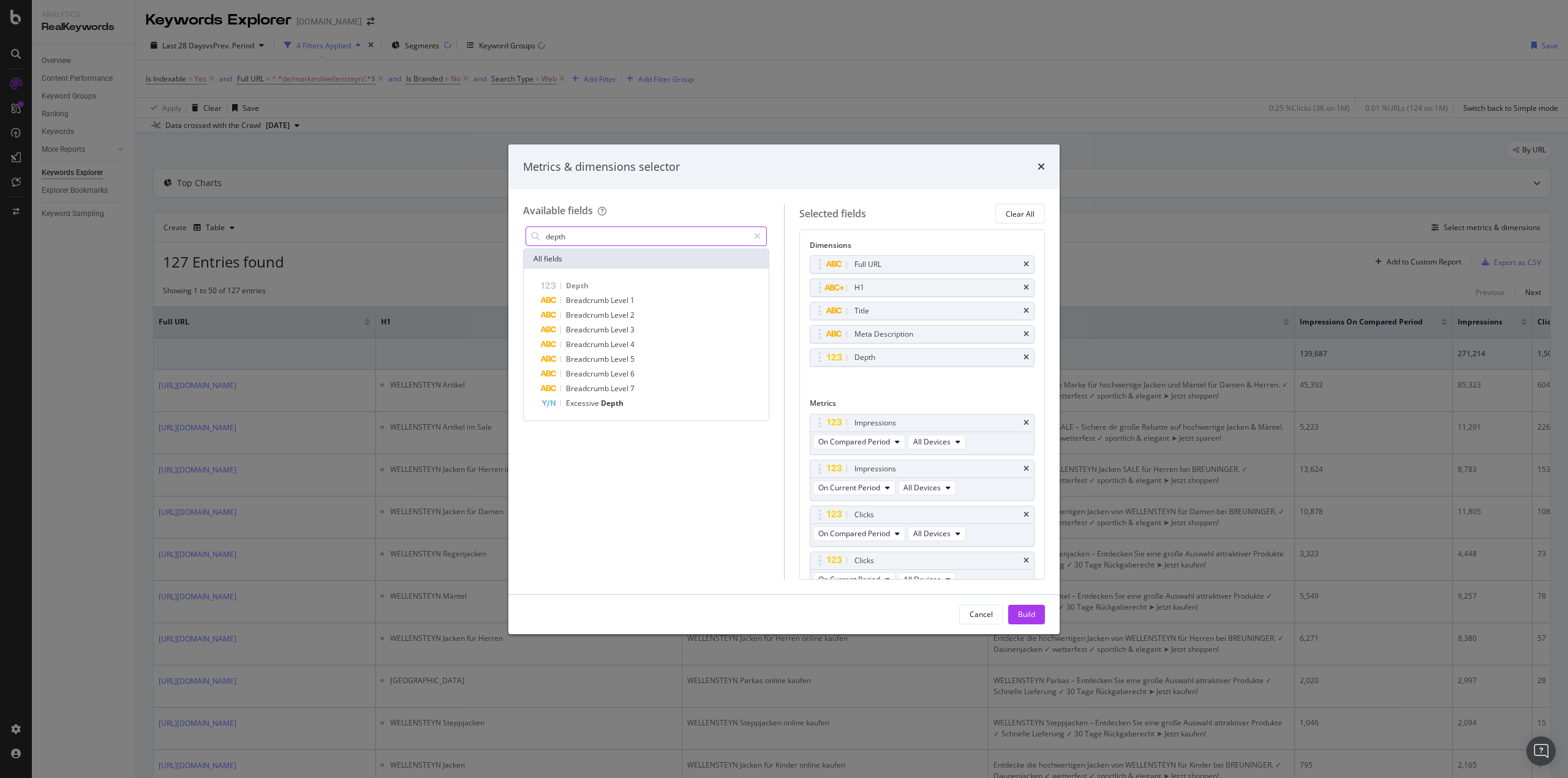
click at [591, 240] on input "depth" at bounding box center [646, 236] width 204 height 18
type input "inl"
click at [563, 444] on span "Show 10 more" at bounding box center [558, 441] width 45 height 10
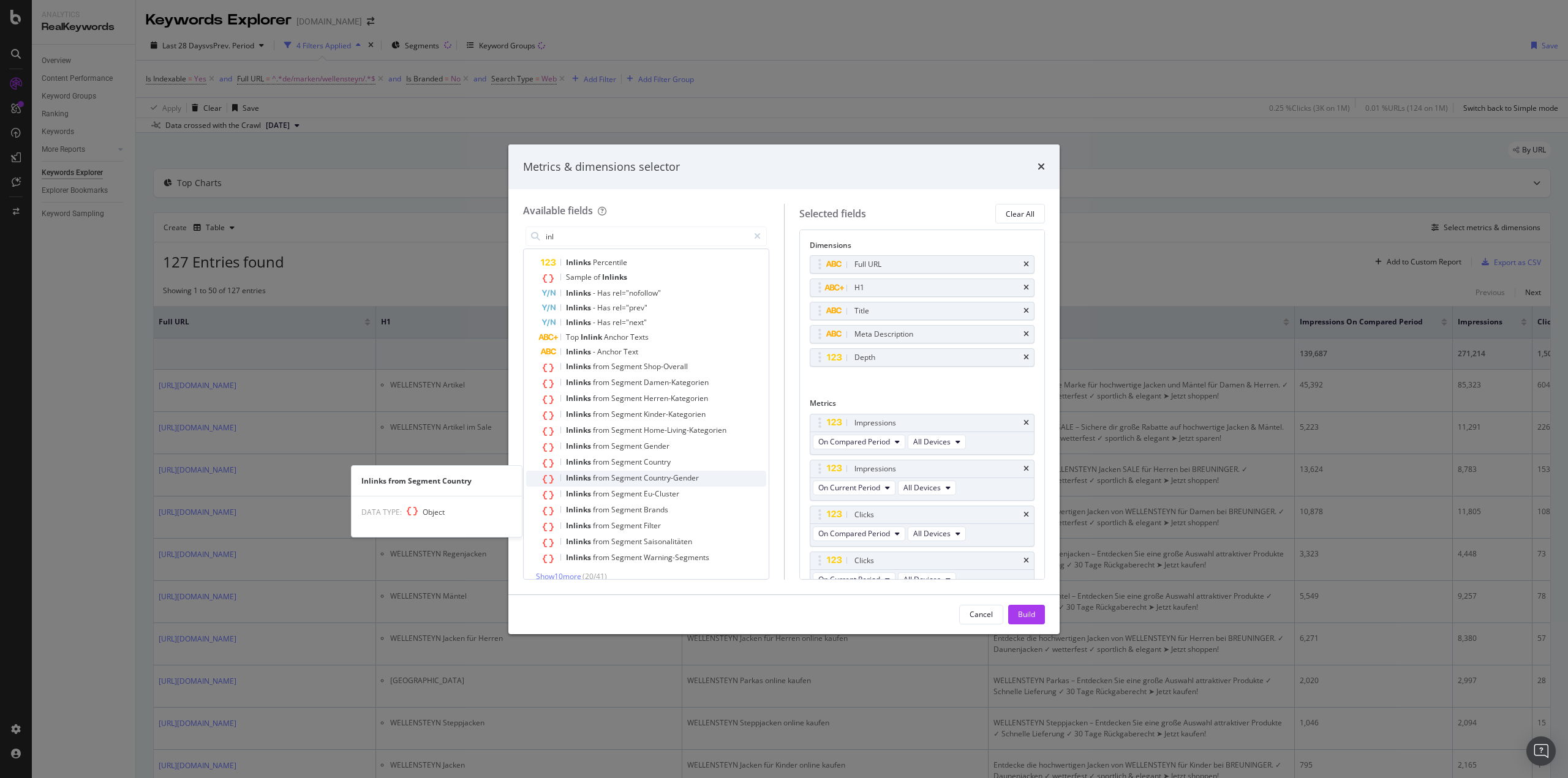
scroll to position [36, 0]
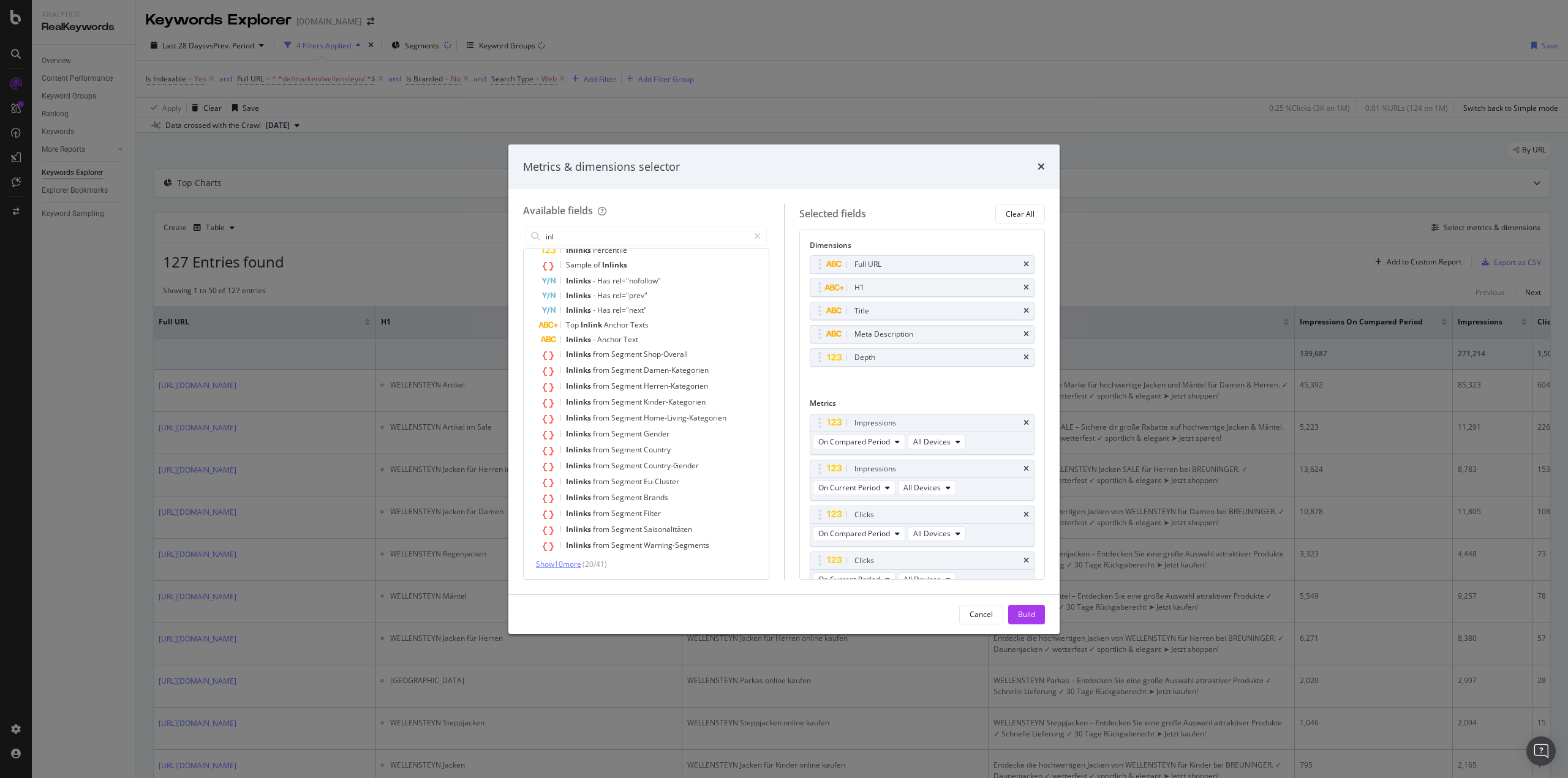
click at [573, 565] on span "Show 10 more" at bounding box center [558, 564] width 45 height 10
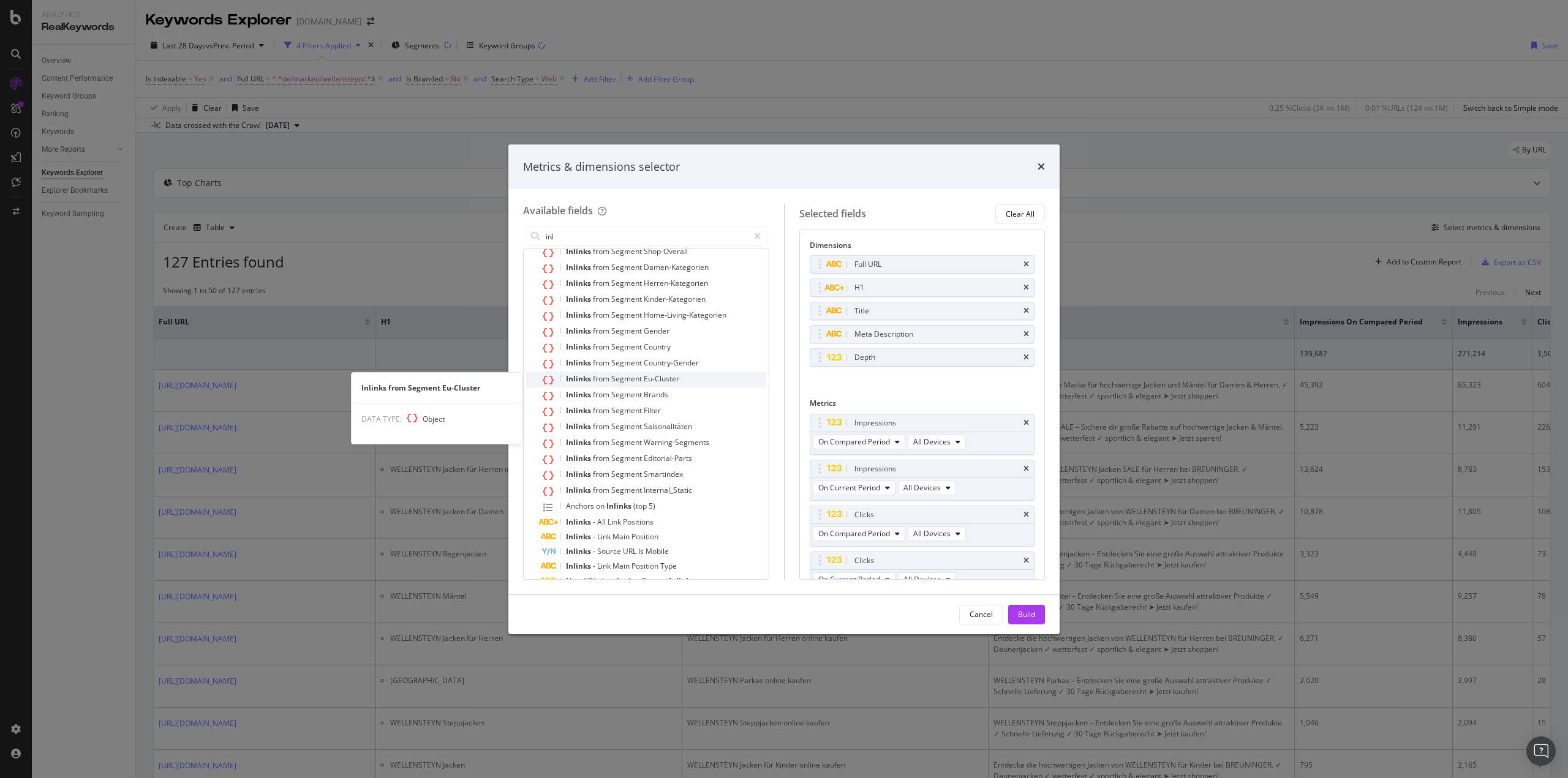
scroll to position [187, 0]
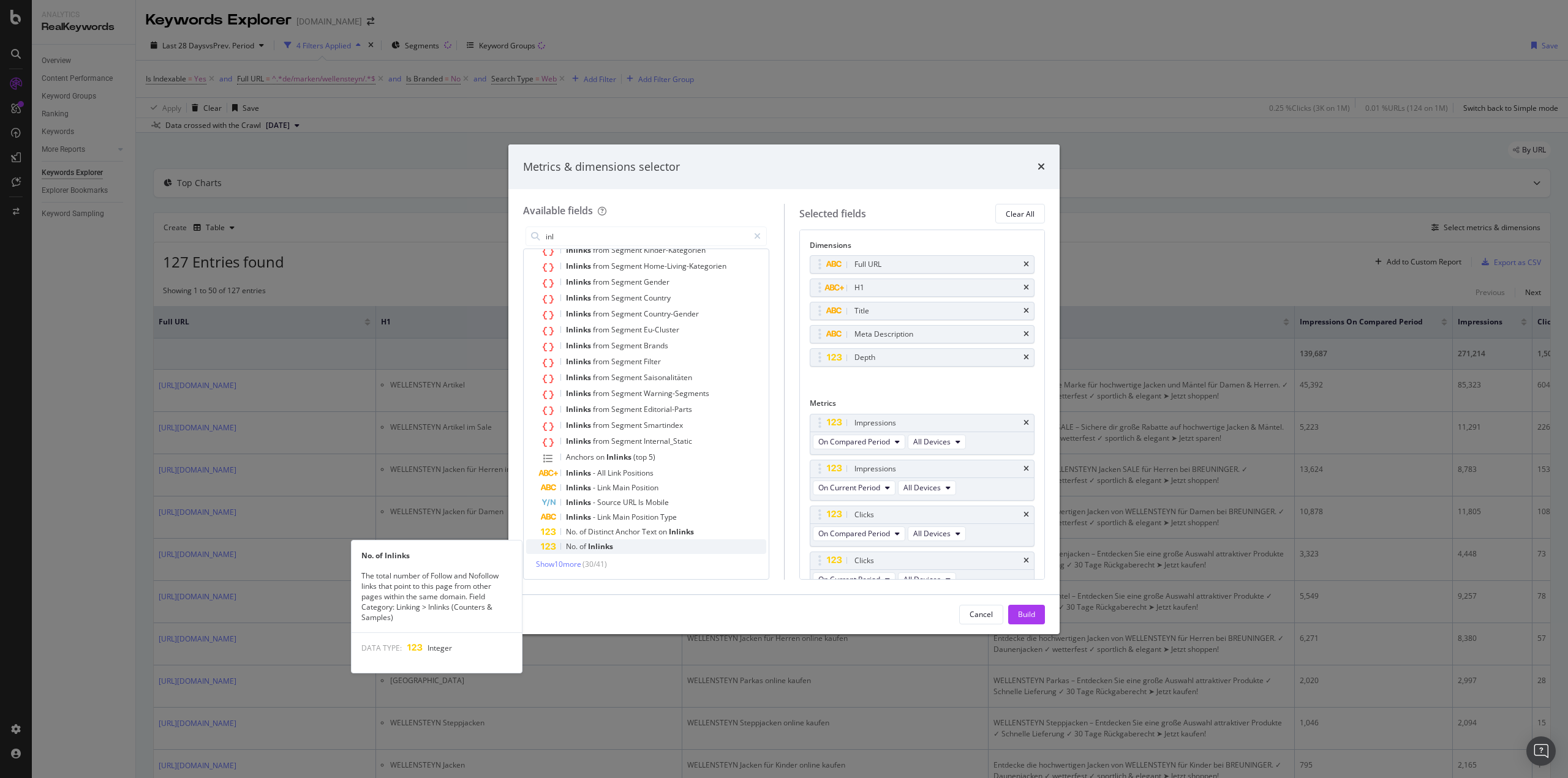
click at [609, 549] on span "Inlinks" at bounding box center [601, 546] width 25 height 10
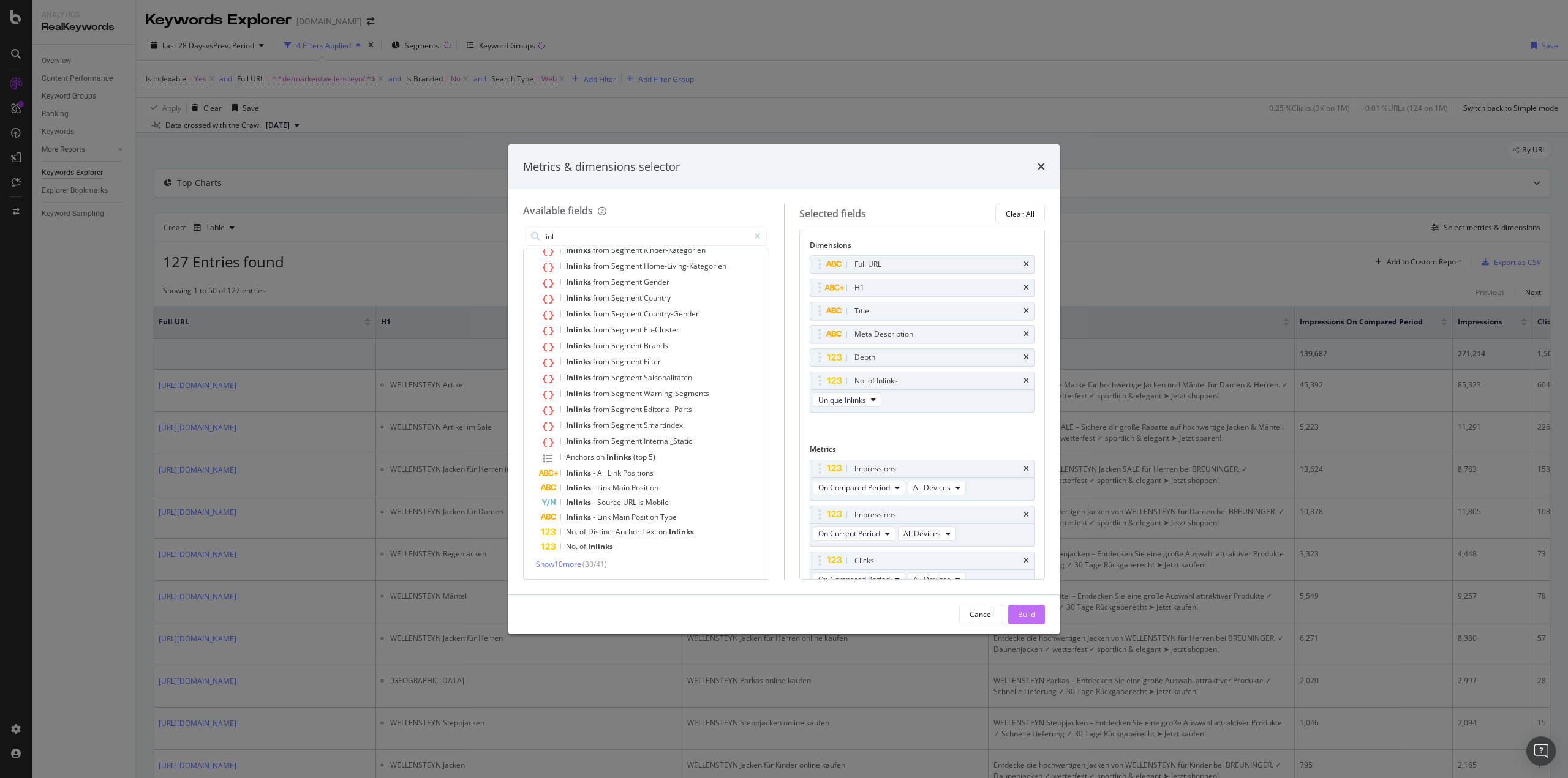
click at [1022, 613] on div "Build" at bounding box center [1026, 614] width 17 height 10
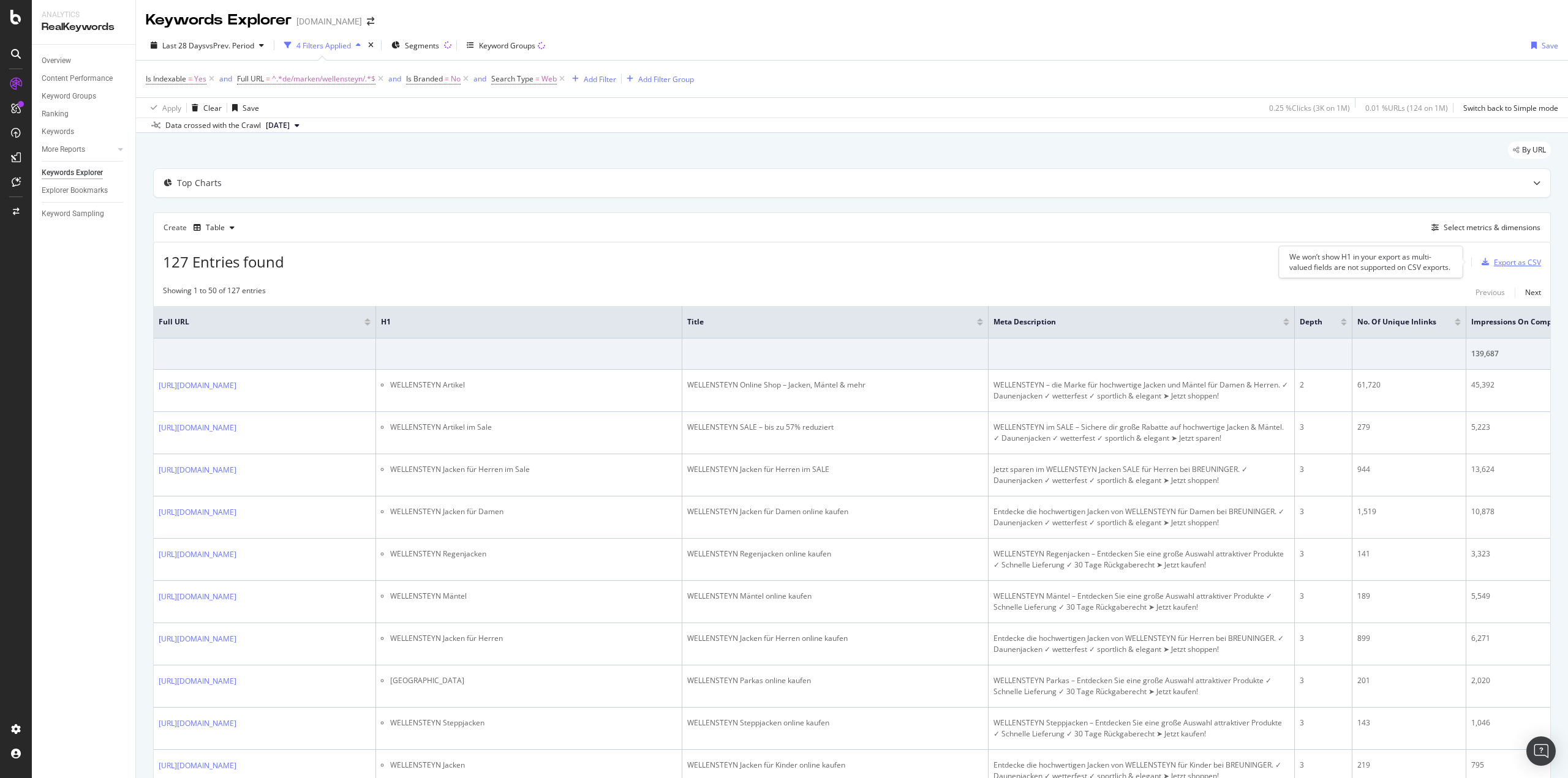
click at [1493, 264] on div "Export as CSV" at bounding box center [1517, 262] width 47 height 10
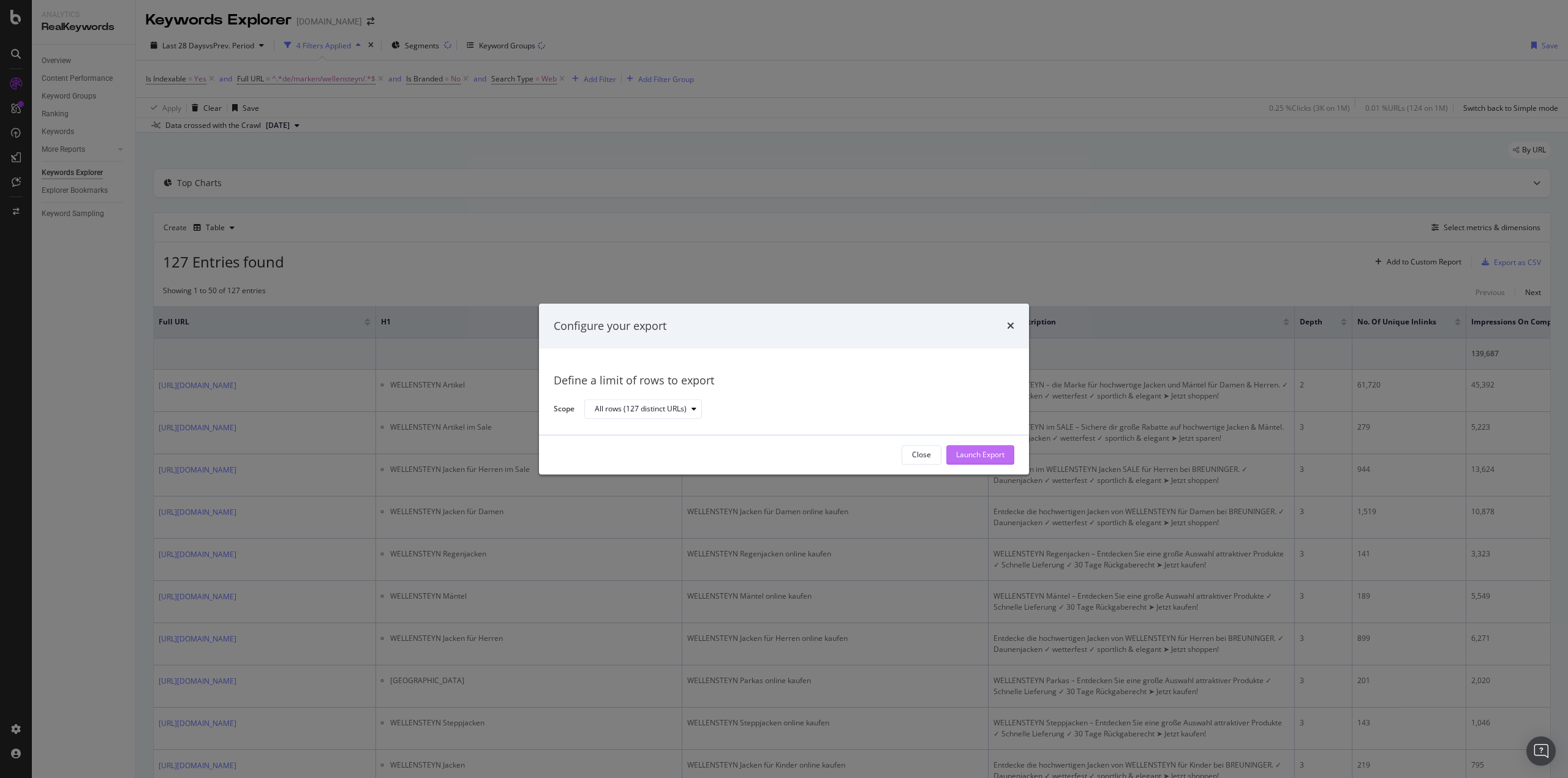
click at [986, 457] on div "Launch Export" at bounding box center [980, 455] width 48 height 10
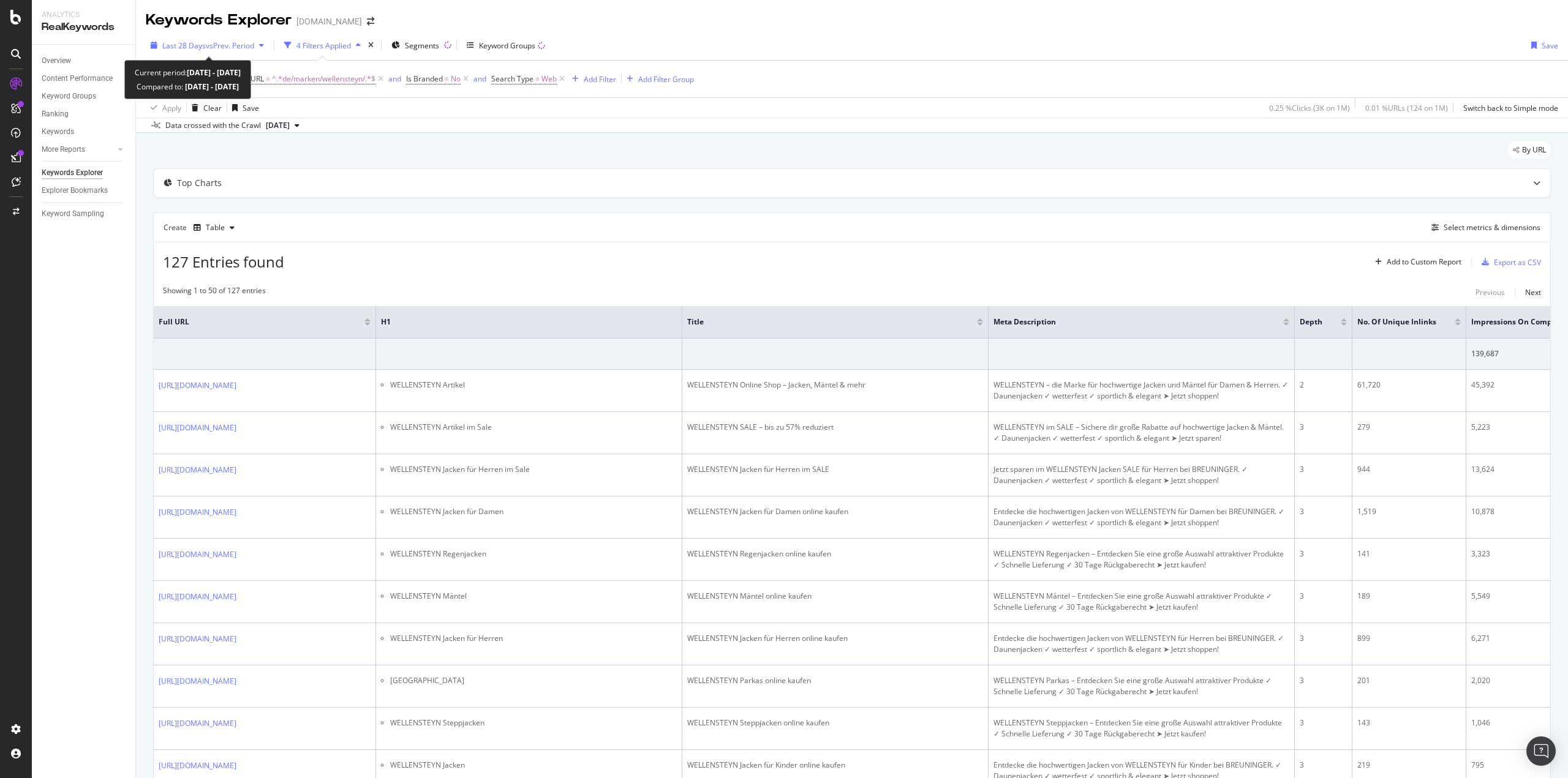
click at [216, 45] on span "vs Prev. Period" at bounding box center [230, 45] width 48 height 10
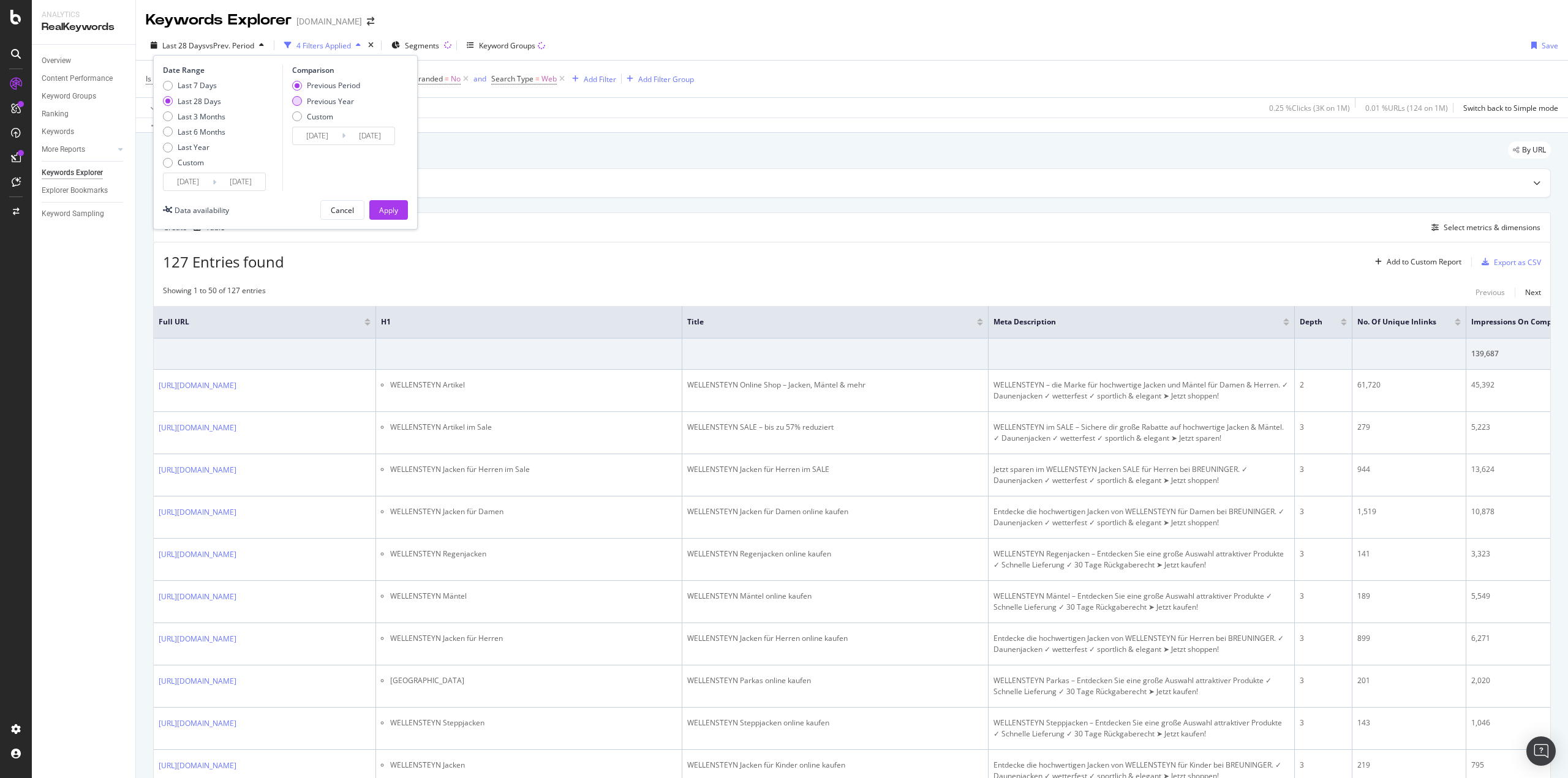
click at [309, 100] on div "Previous Year" at bounding box center [330, 102] width 47 height 10
type input "[DATE]"
click at [197, 115] on div "Last 3 Months" at bounding box center [201, 117] width 47 height 10
type input "[DATE]"
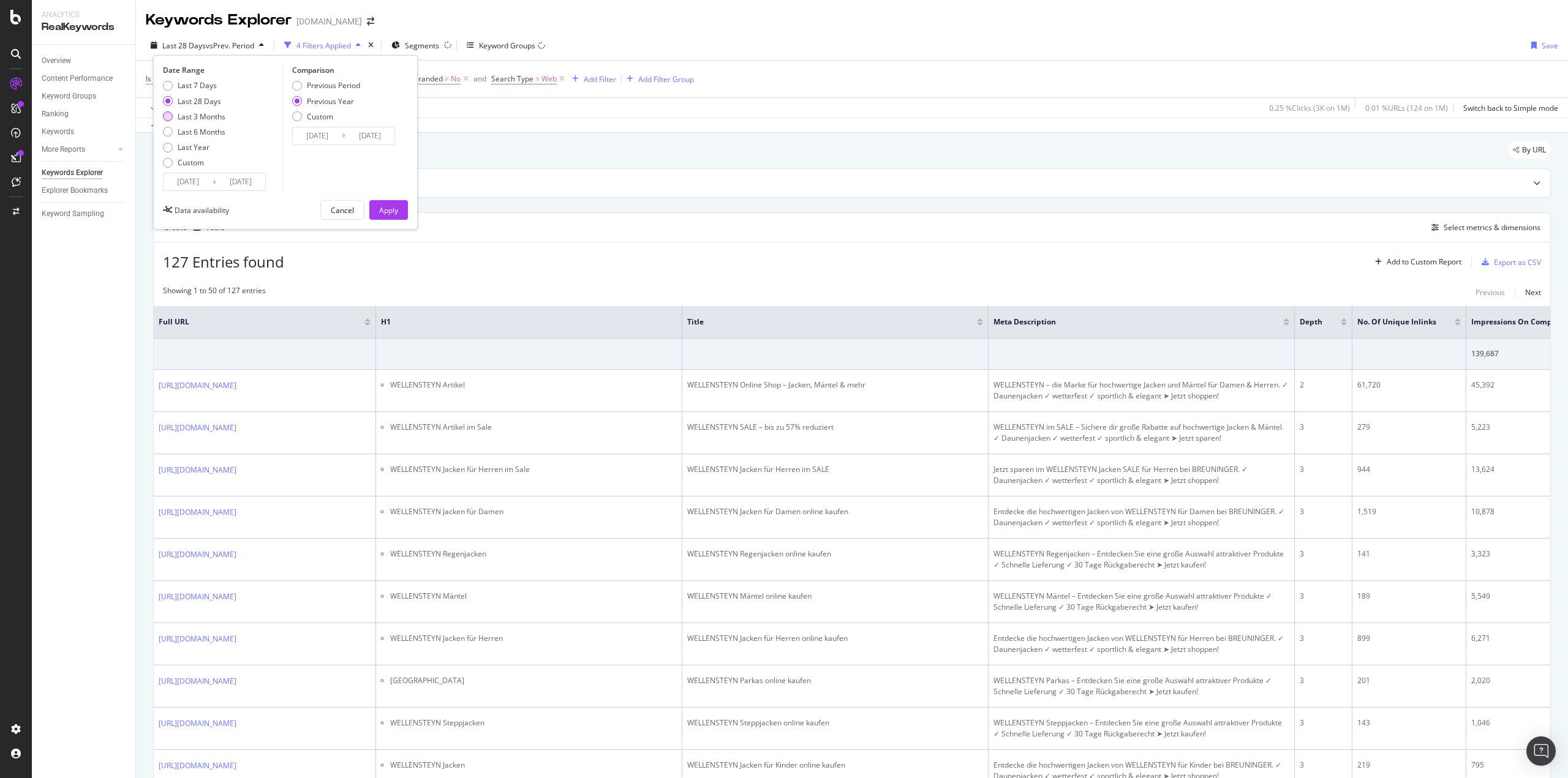
type input "[DATE]"
click at [390, 209] on div "Apply" at bounding box center [389, 210] width 19 height 10
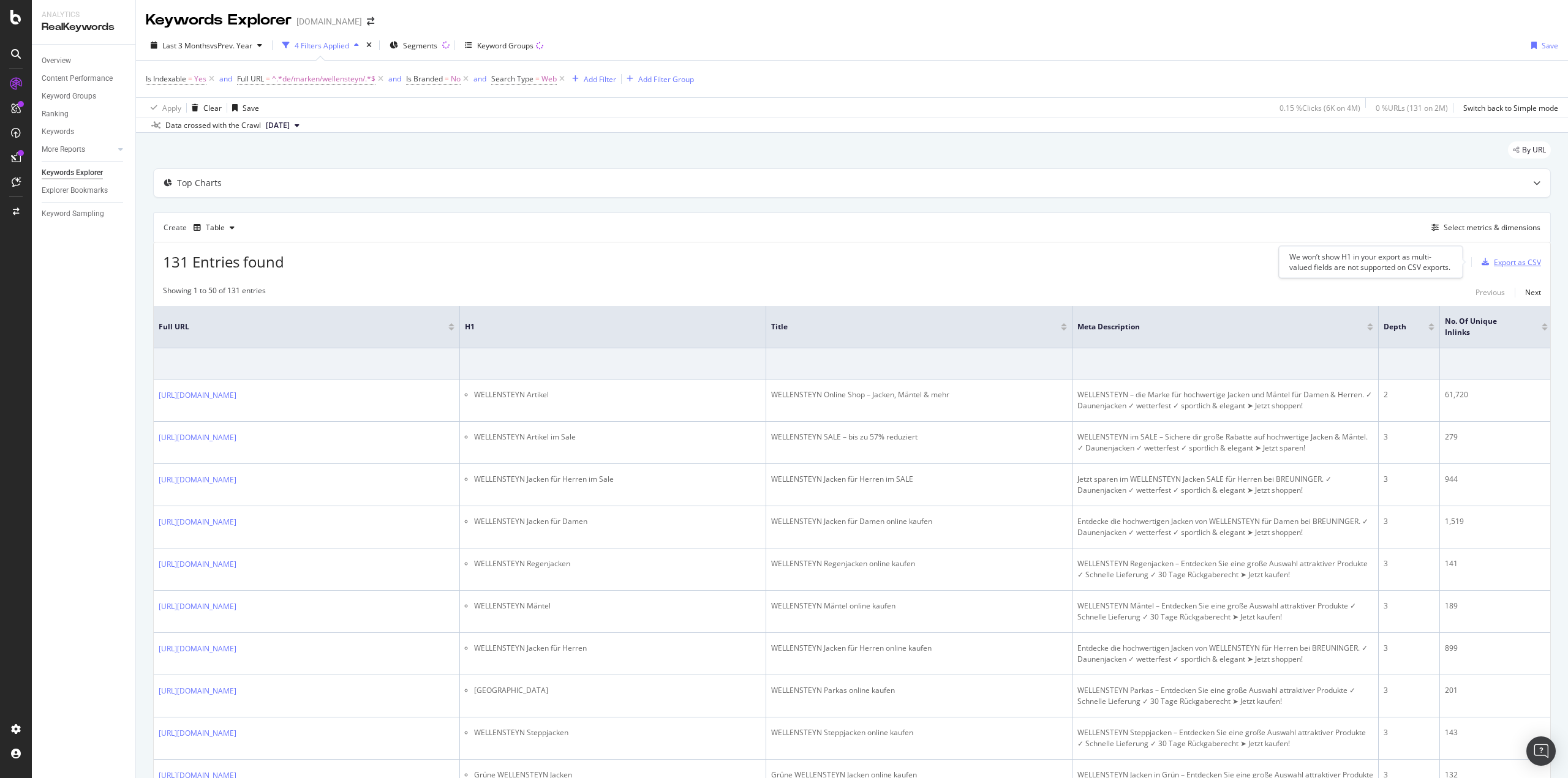
click at [1493, 263] on div "Export as CSV" at bounding box center [1517, 262] width 47 height 10
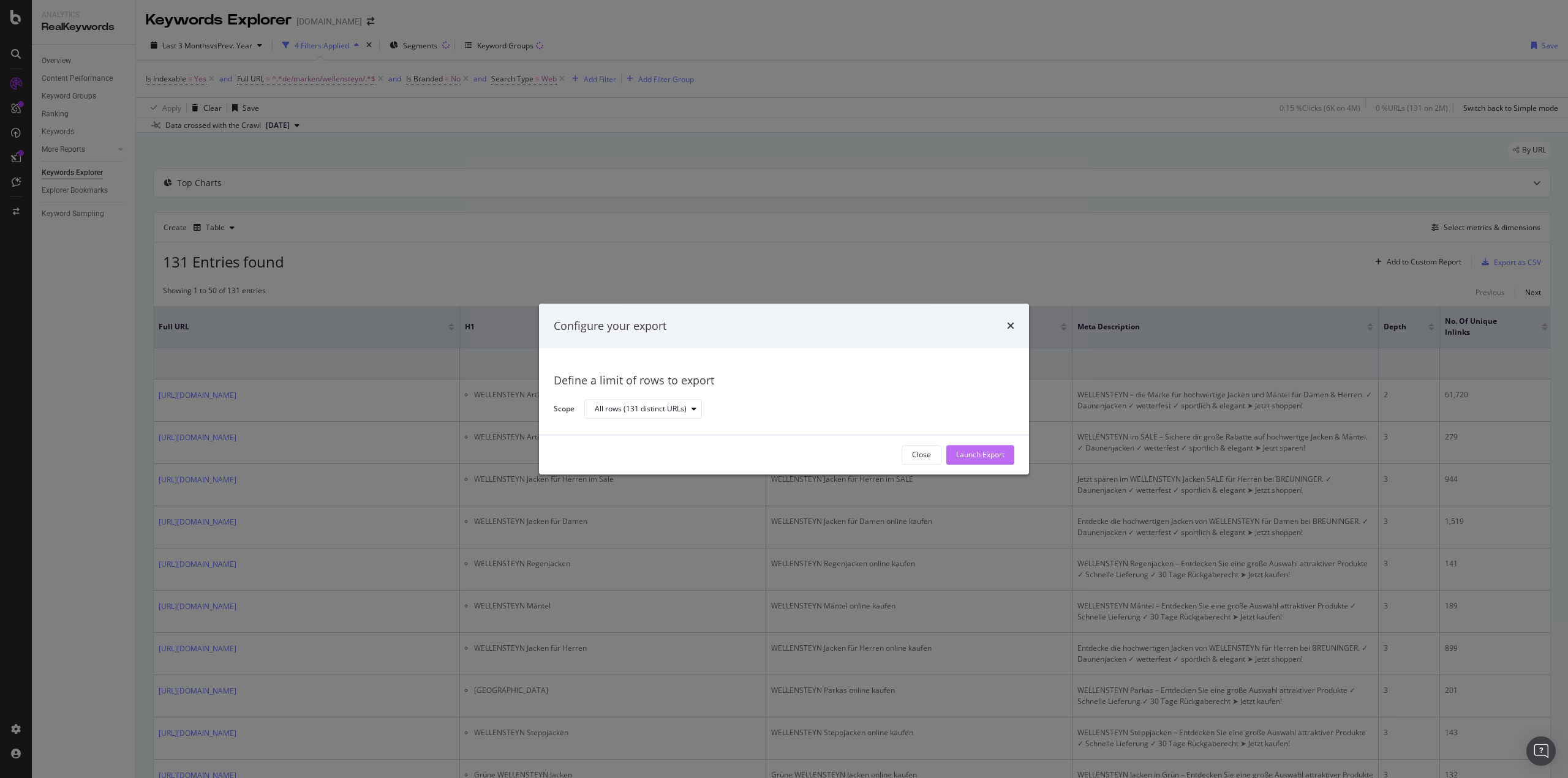
click at [981, 456] on div "Launch Export" at bounding box center [980, 455] width 48 height 10
